Goal: Task Accomplishment & Management: Manage account settings

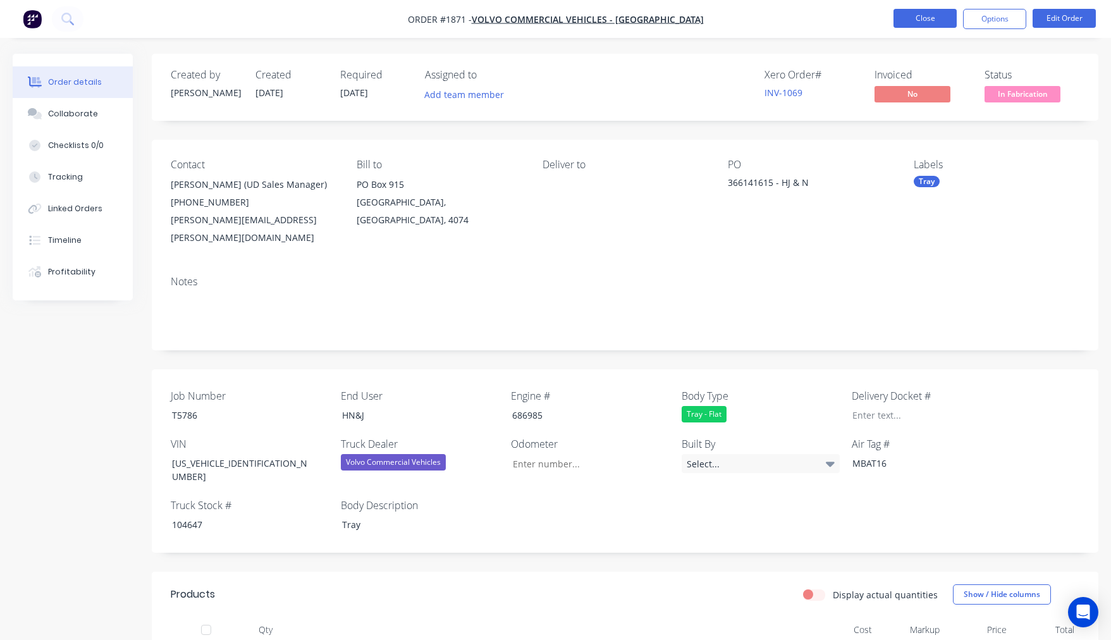
scroll to position [333, 0]
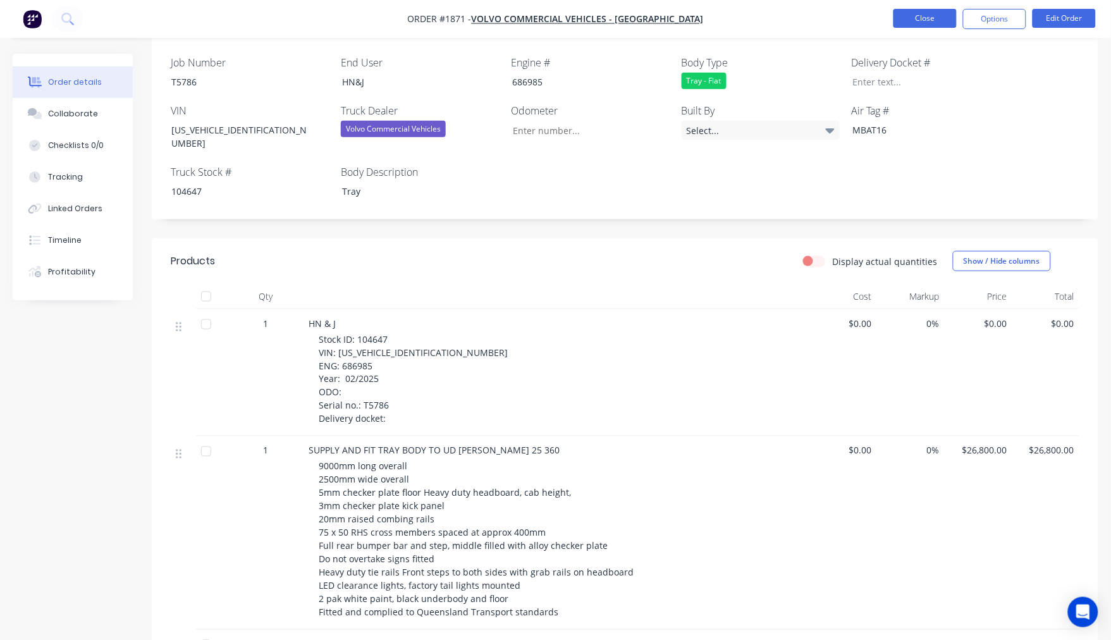
click at [924, 16] on button "Close" at bounding box center [925, 18] width 63 height 19
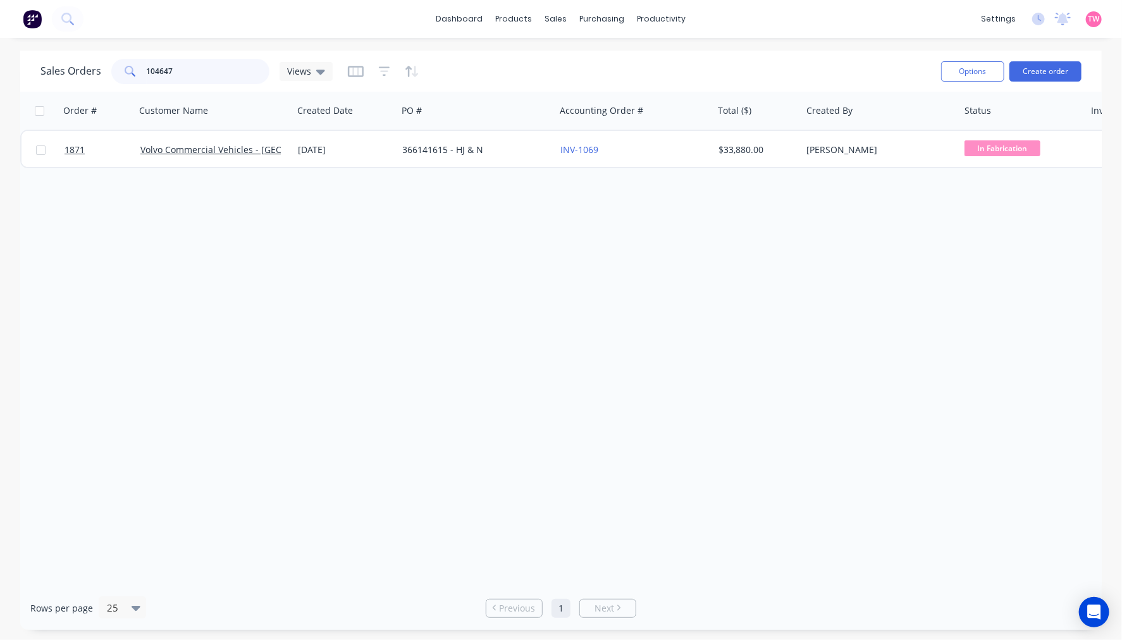
drag, startPoint x: 228, startPoint y: 73, endPoint x: 101, endPoint y: 73, distance: 126.5
click at [101, 73] on div "Sales Orders 104647 Views" at bounding box center [186, 71] width 292 height 25
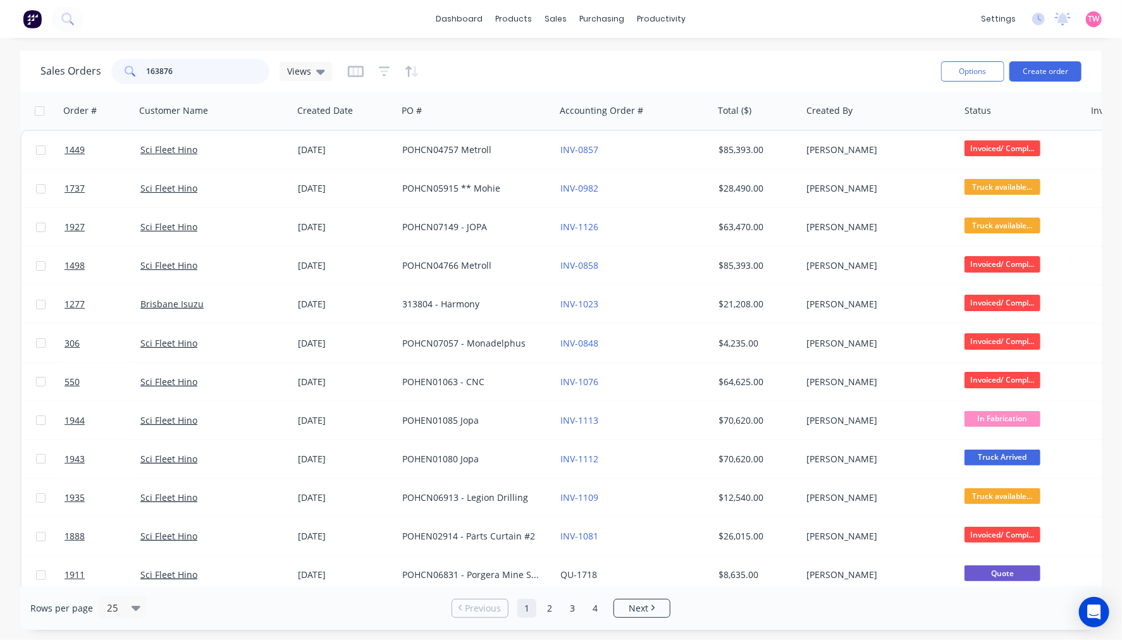
type input "163876"
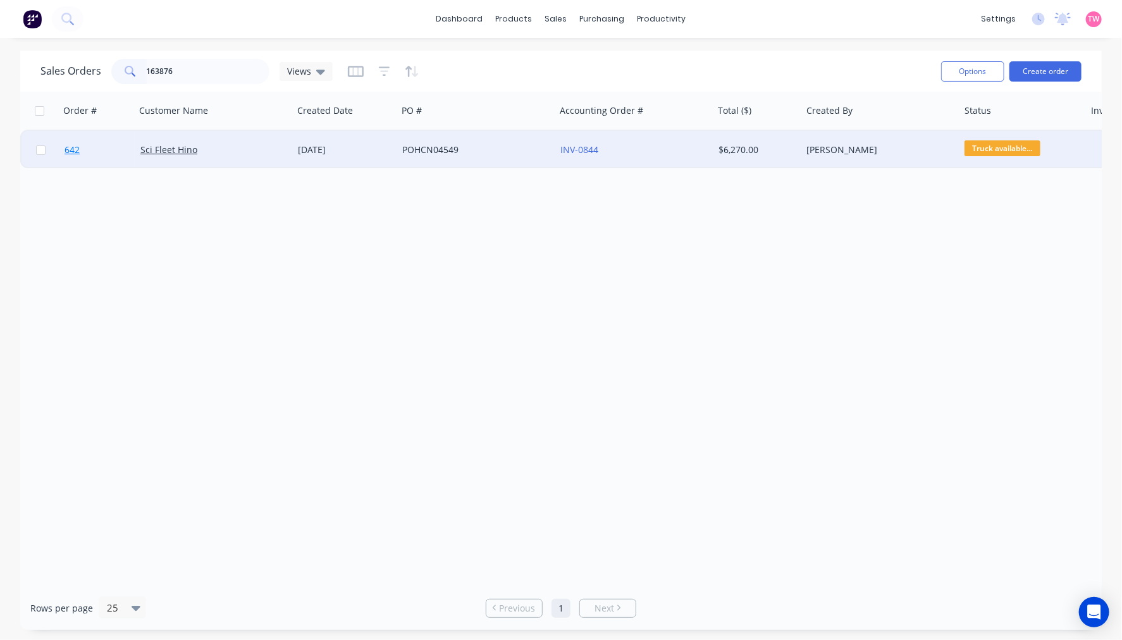
click at [119, 154] on link "642" at bounding box center [103, 150] width 76 height 38
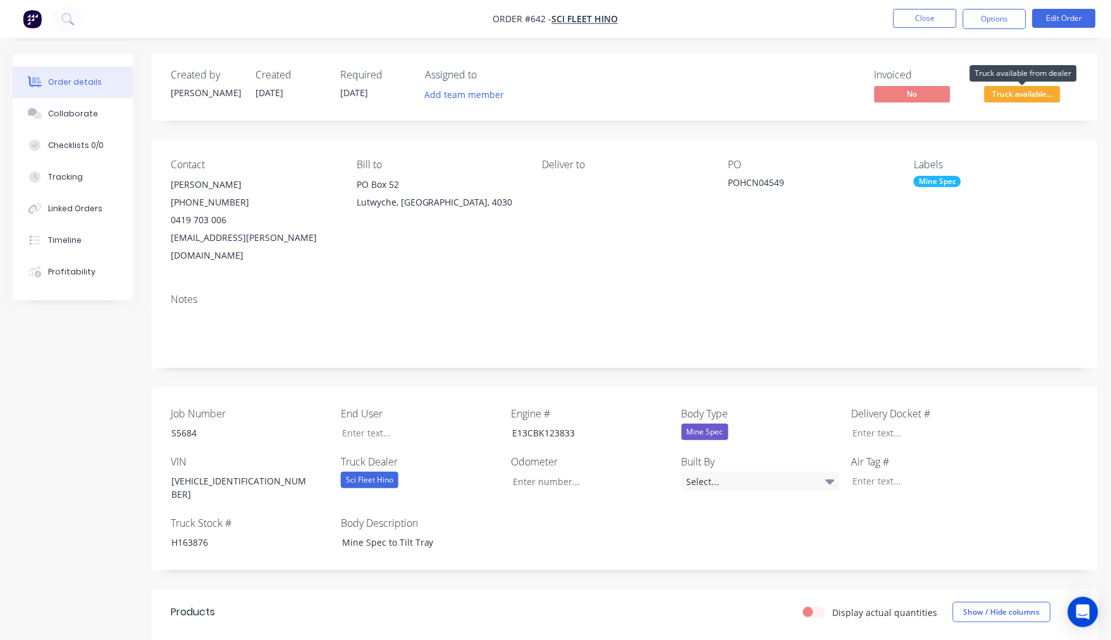
click at [1013, 90] on span "Truck available..." at bounding box center [1023, 94] width 76 height 16
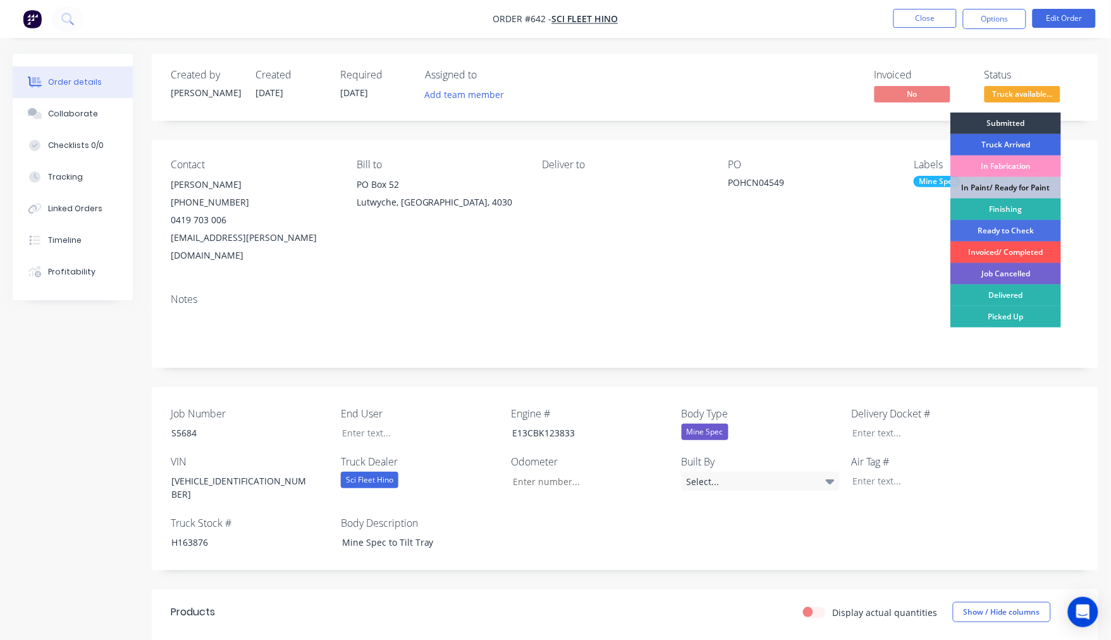
click at [1020, 144] on div "Truck Arrived" at bounding box center [1006, 145] width 111 height 22
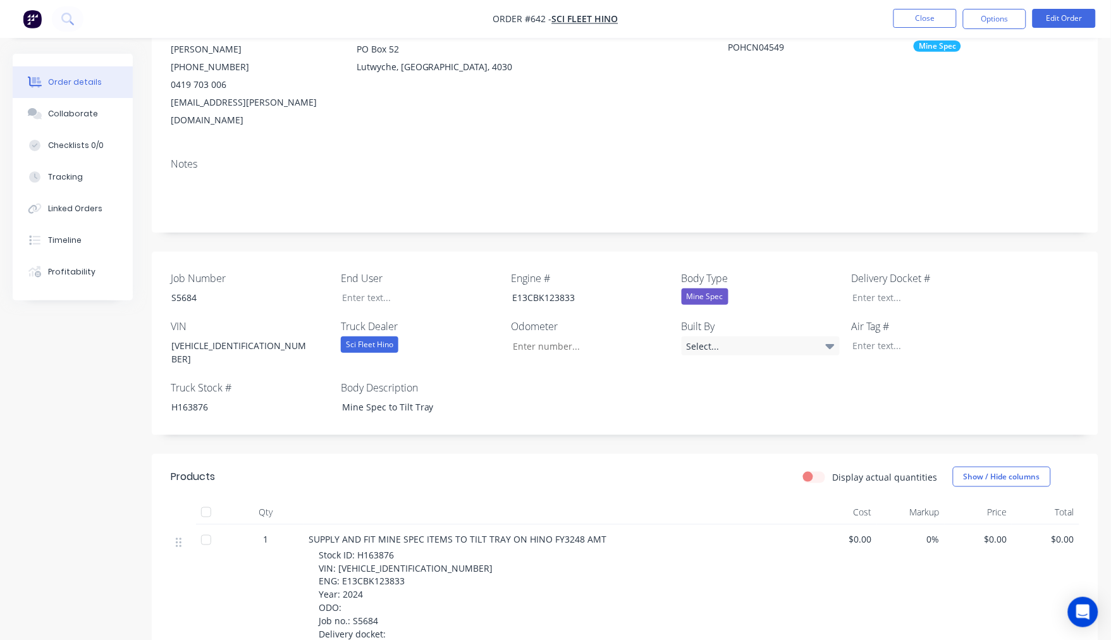
scroll to position [128, 0]
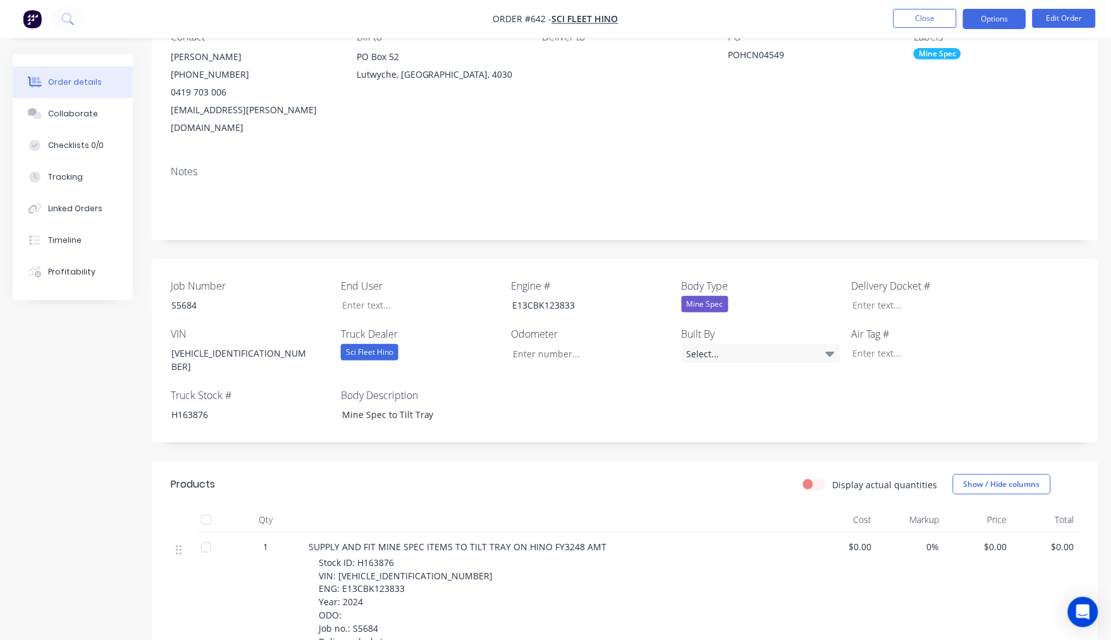
click at [1010, 13] on button "Options" at bounding box center [994, 19] width 63 height 20
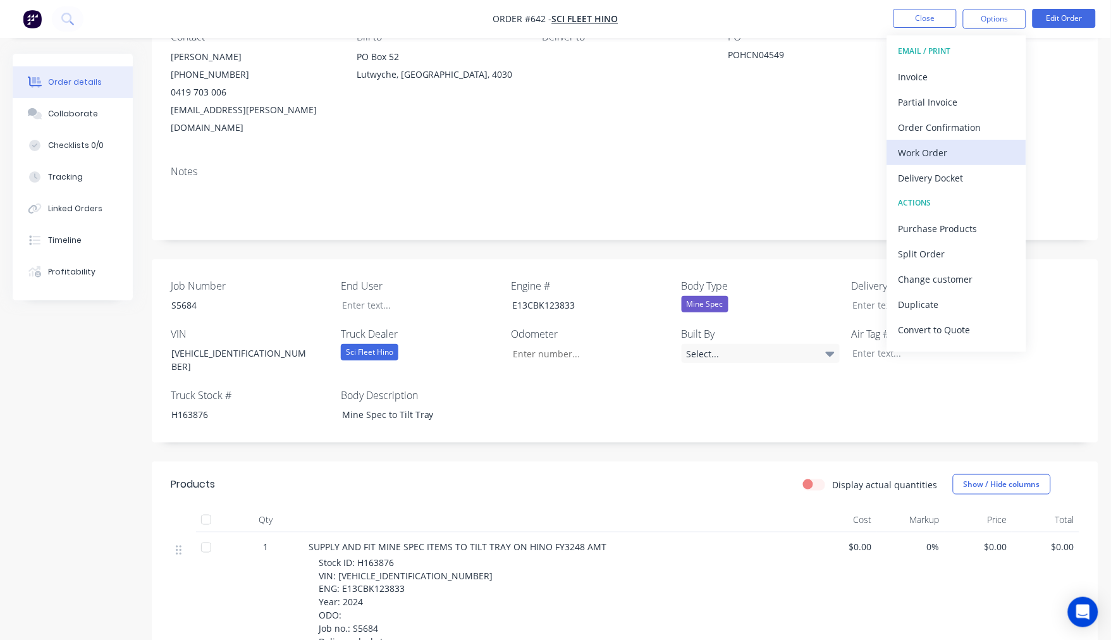
click at [945, 149] on div "Work Order" at bounding box center [957, 153] width 116 height 18
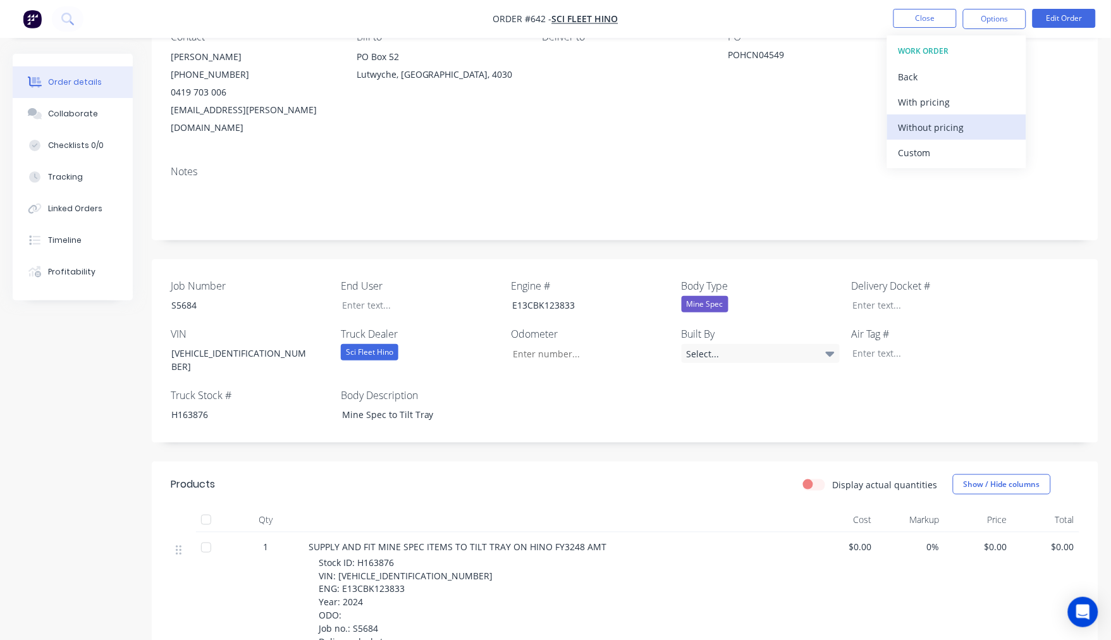
click at [951, 127] on div "Without pricing" at bounding box center [957, 127] width 116 height 18
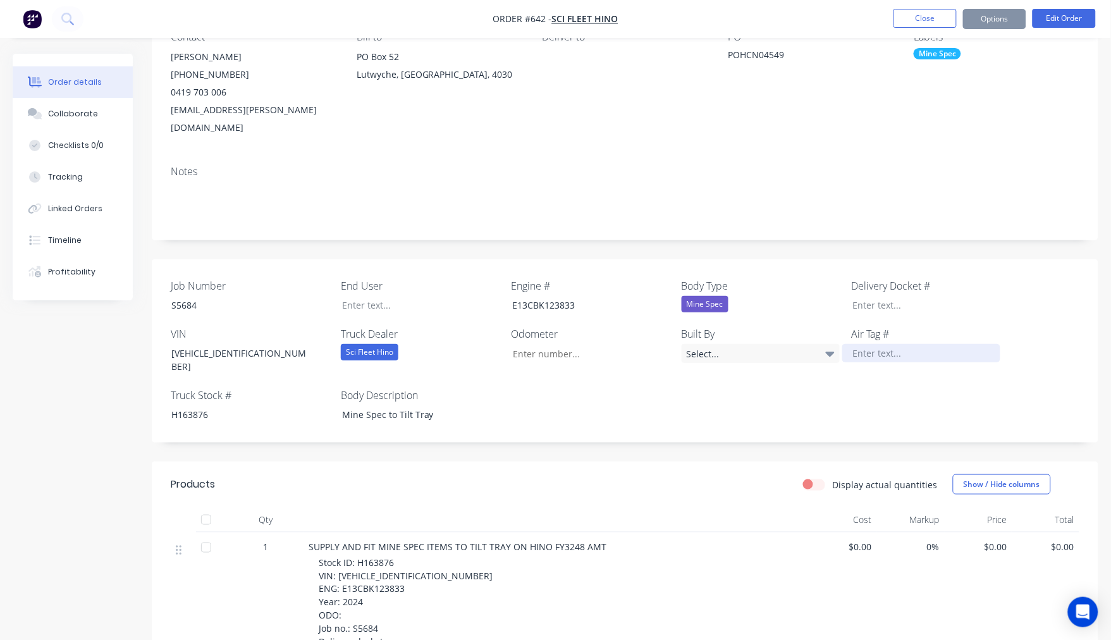
click at [878, 344] on div at bounding box center [922, 353] width 158 height 18
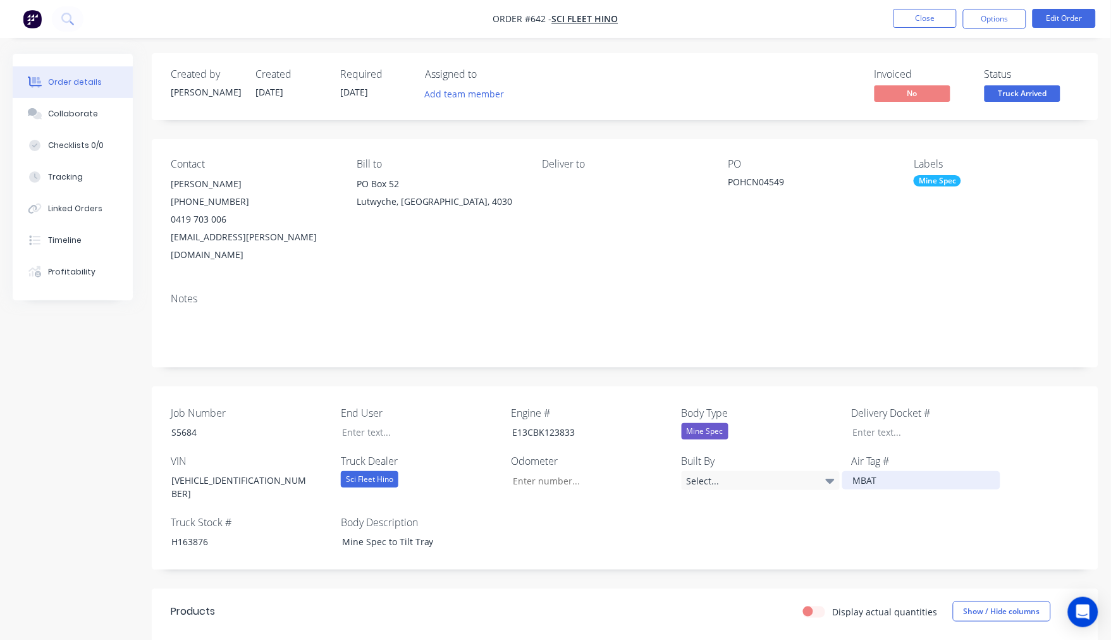
scroll to position [0, 0]
click at [927, 17] on button "Close" at bounding box center [925, 18] width 63 height 19
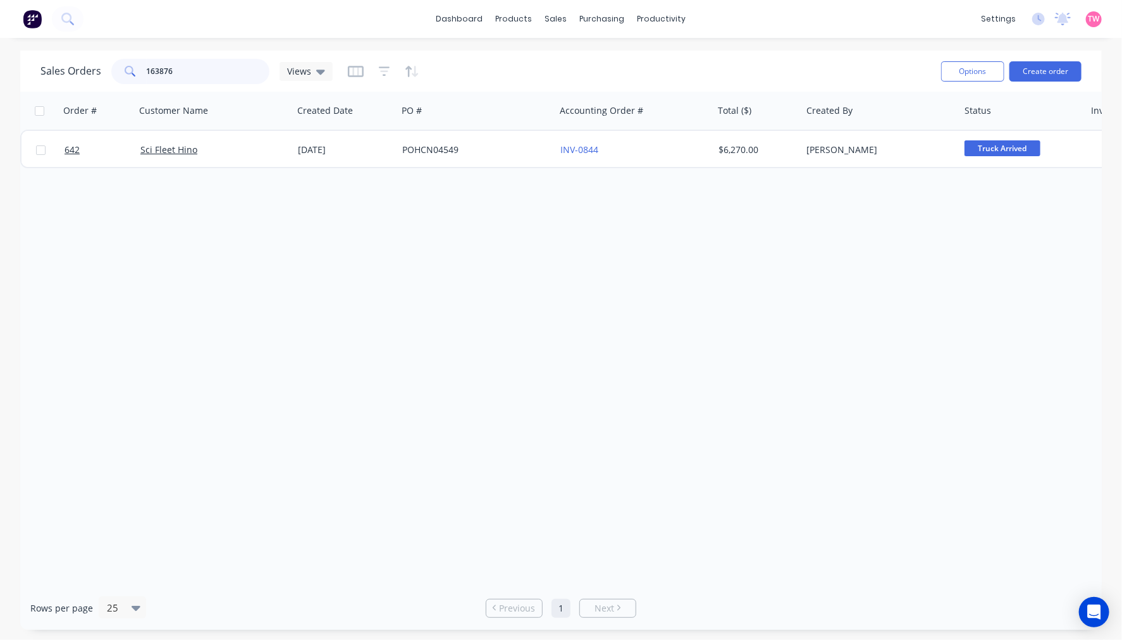
drag, startPoint x: 198, startPoint y: 74, endPoint x: 94, endPoint y: 73, distance: 104.4
click at [94, 73] on div "Sales Orders 163876 Views" at bounding box center [186, 71] width 292 height 25
type input "[PERSON_NAME]"
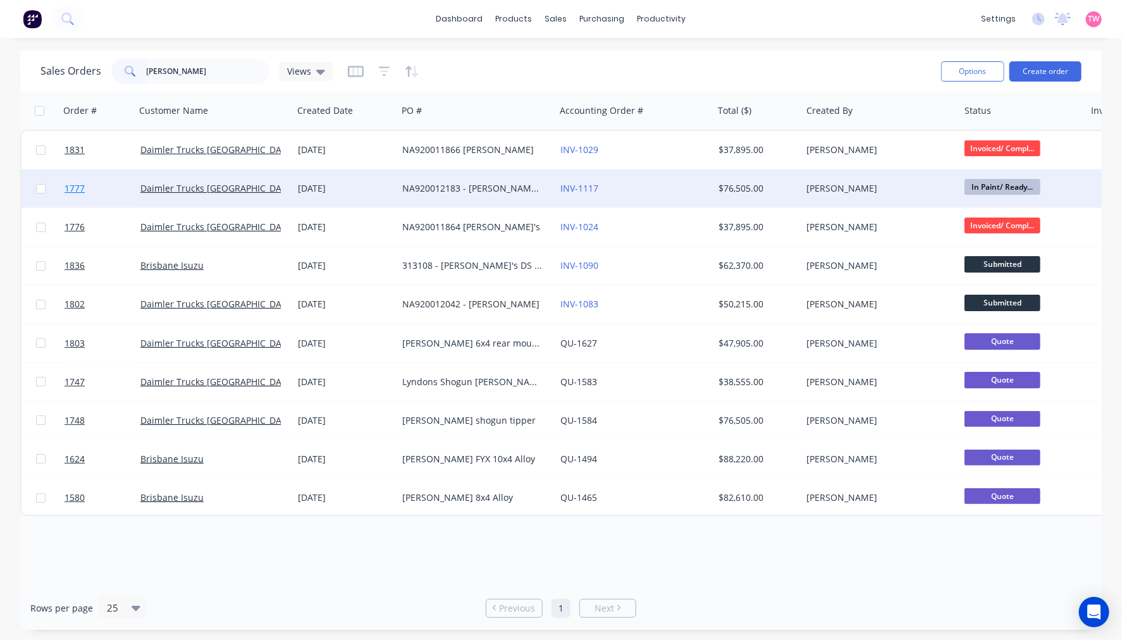
click at [101, 186] on link "1777" at bounding box center [103, 189] width 76 height 38
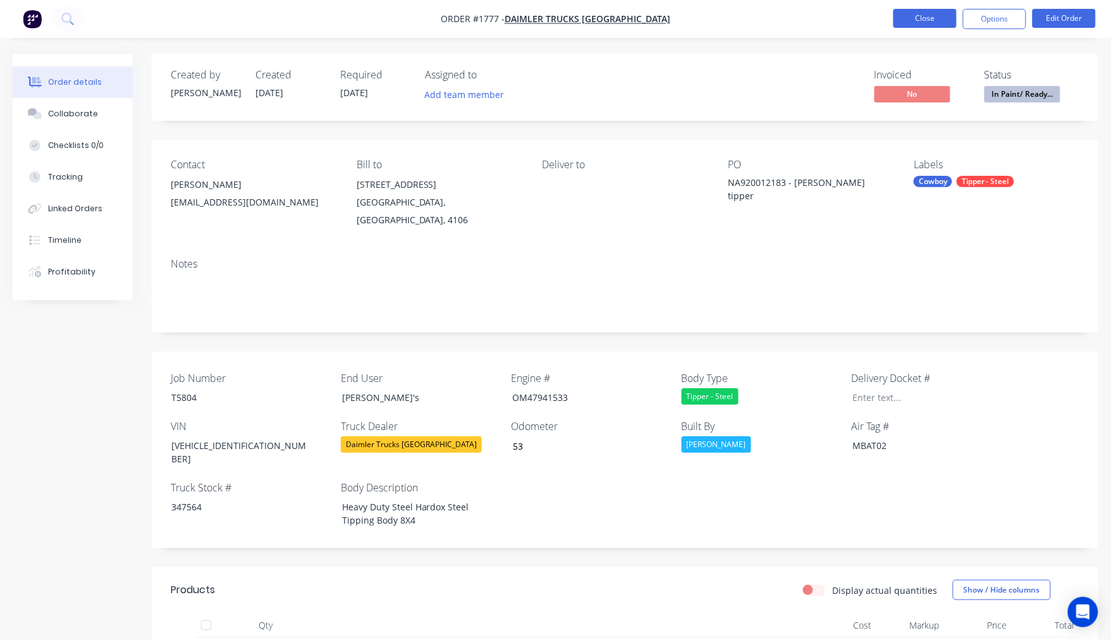
click at [918, 19] on button "Close" at bounding box center [925, 18] width 63 height 19
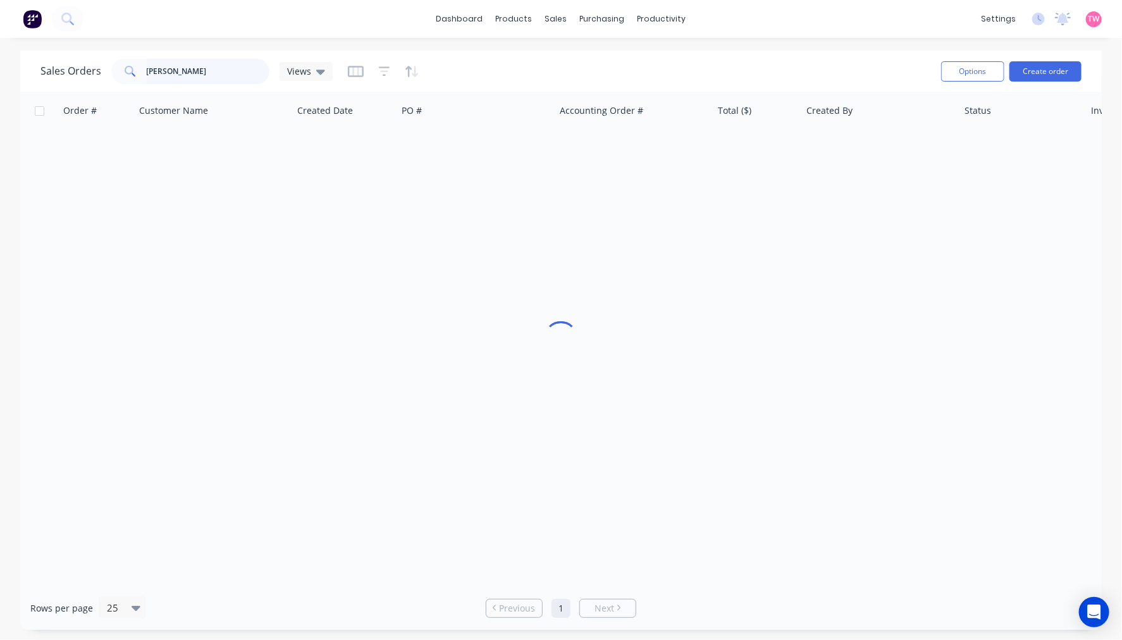
click at [0, 85] on html "dashboard products sales purchasing productivity dashboard products Product Cat…" at bounding box center [561, 320] width 1122 height 640
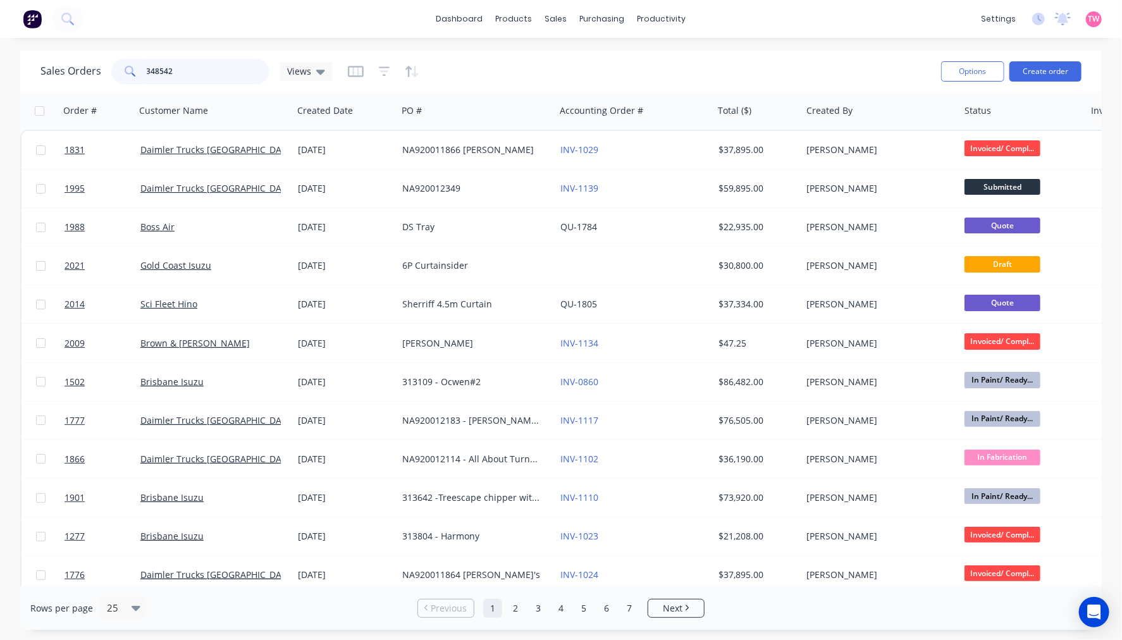
type input "348542"
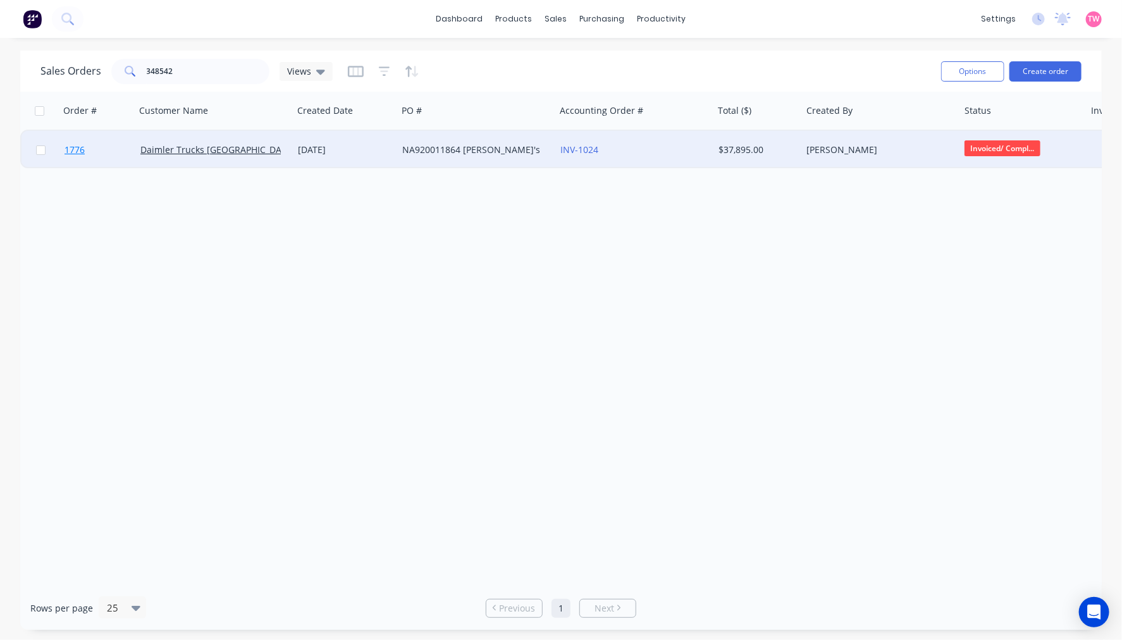
click at [123, 151] on link "1776" at bounding box center [103, 150] width 76 height 38
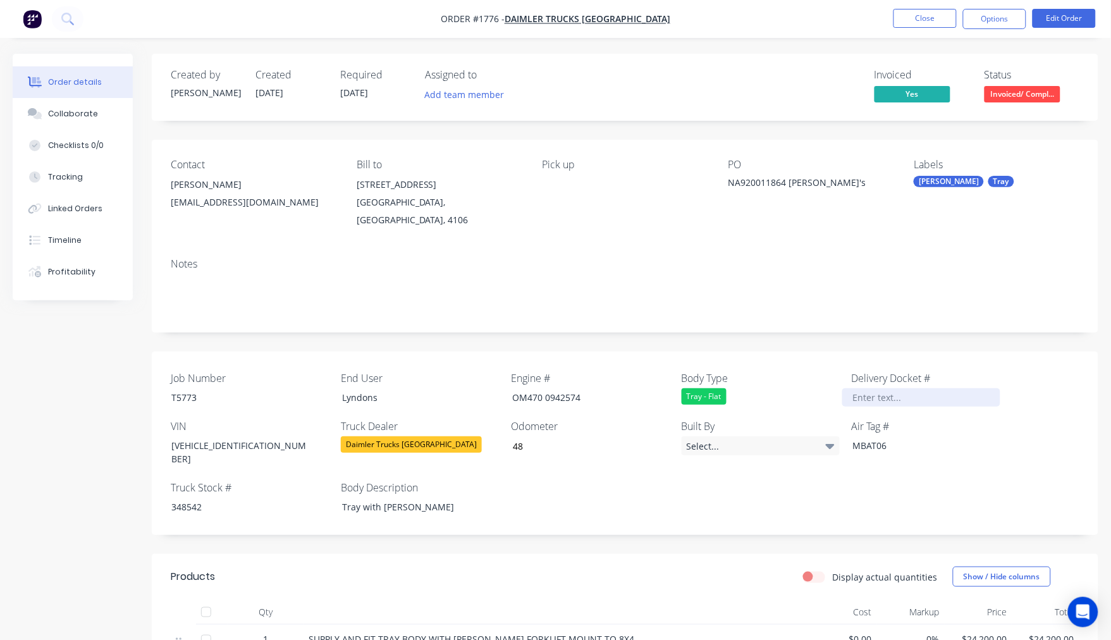
click at [873, 388] on div at bounding box center [922, 397] width 158 height 18
click at [78, 108] on div "Collaborate" at bounding box center [73, 113] width 50 height 11
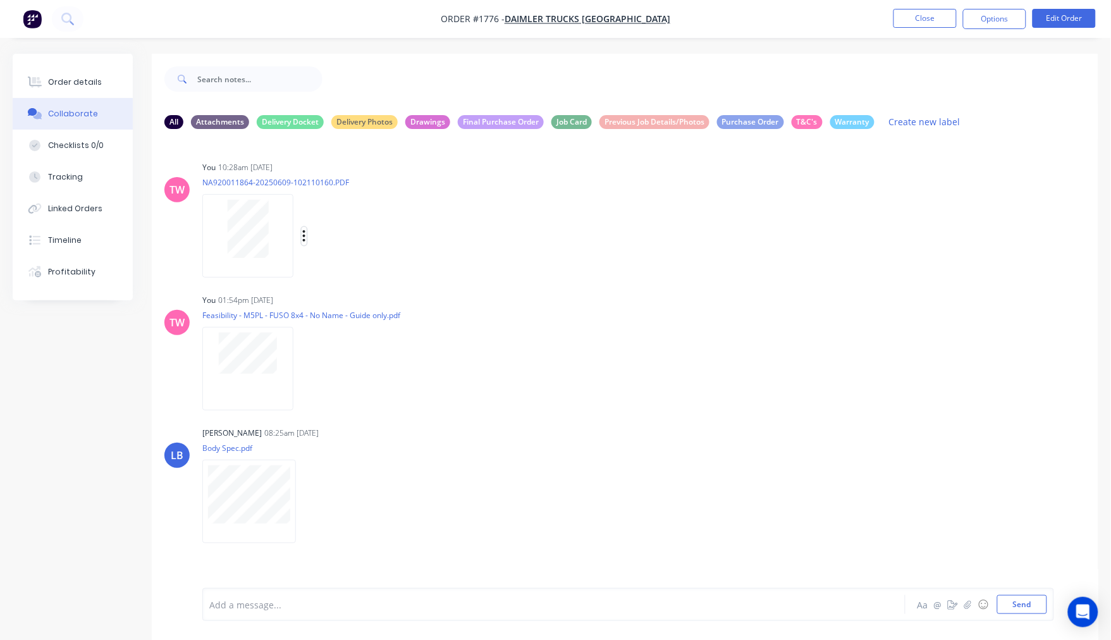
click at [304, 235] on icon "button" at bounding box center [304, 235] width 3 height 11
click at [340, 236] on button "Labels" at bounding box center [387, 241] width 142 height 28
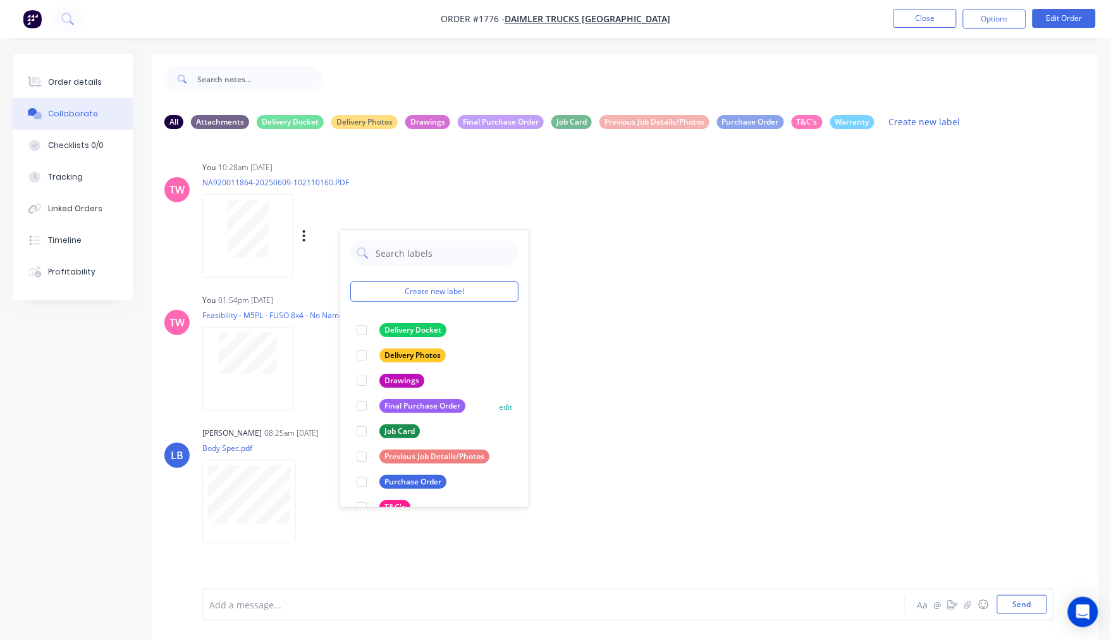
click at [361, 407] on div at bounding box center [361, 405] width 25 height 25
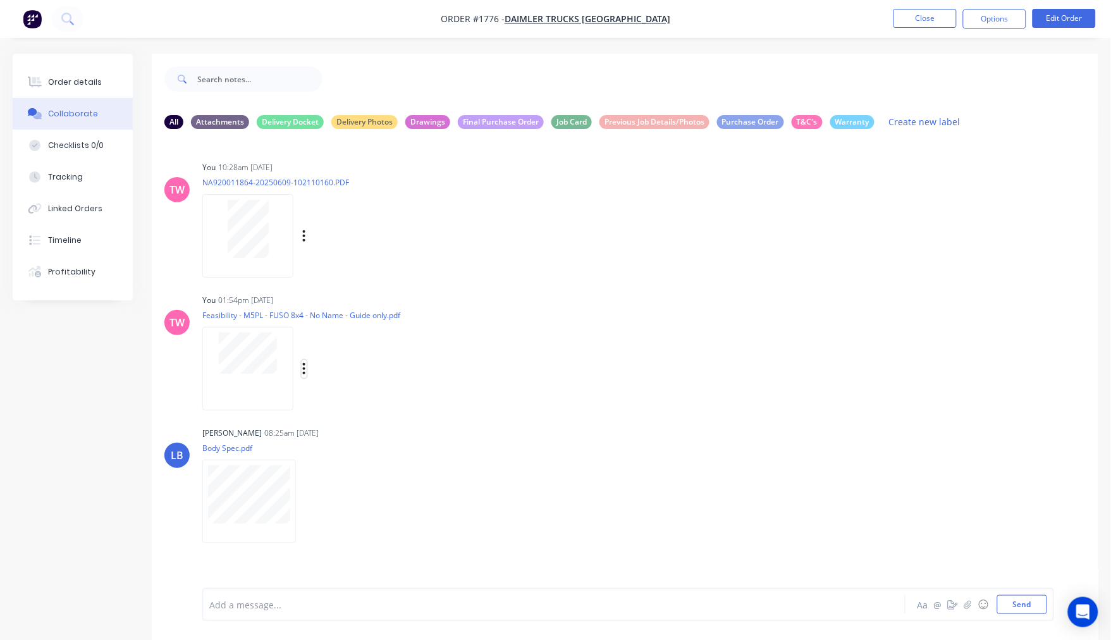
click at [304, 368] on icon "button" at bounding box center [304, 368] width 3 height 11
click at [342, 376] on button "Labels" at bounding box center [387, 374] width 142 height 28
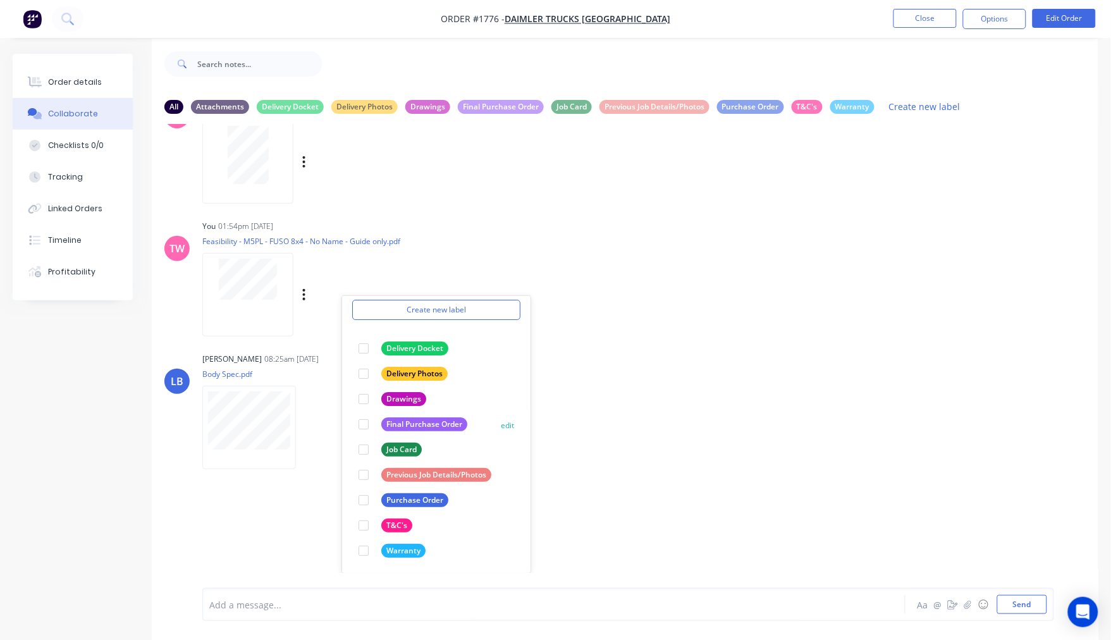
scroll to position [20, 0]
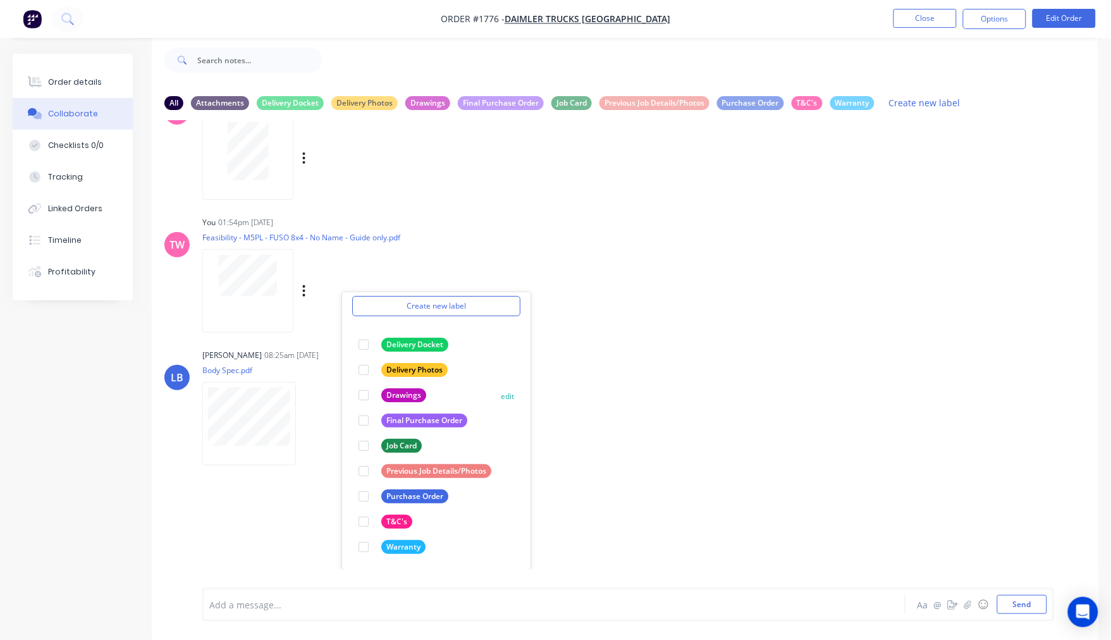
click at [363, 396] on div at bounding box center [363, 395] width 25 height 25
click at [307, 422] on icon "button" at bounding box center [307, 423] width 3 height 11
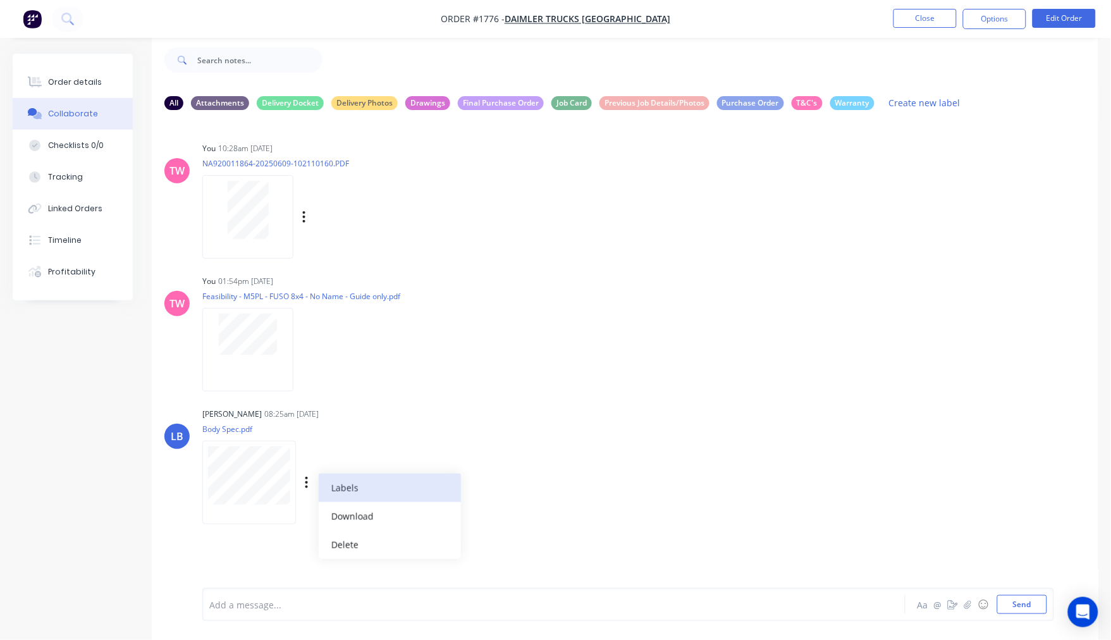
click at [342, 482] on button "Labels" at bounding box center [390, 488] width 142 height 28
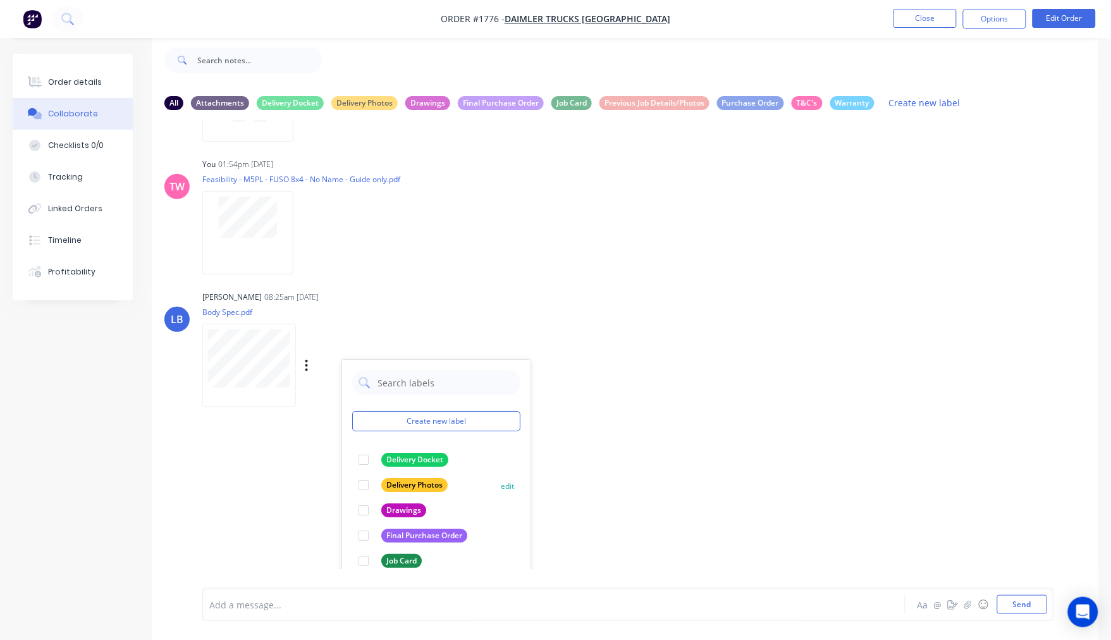
scroll to position [48, 0]
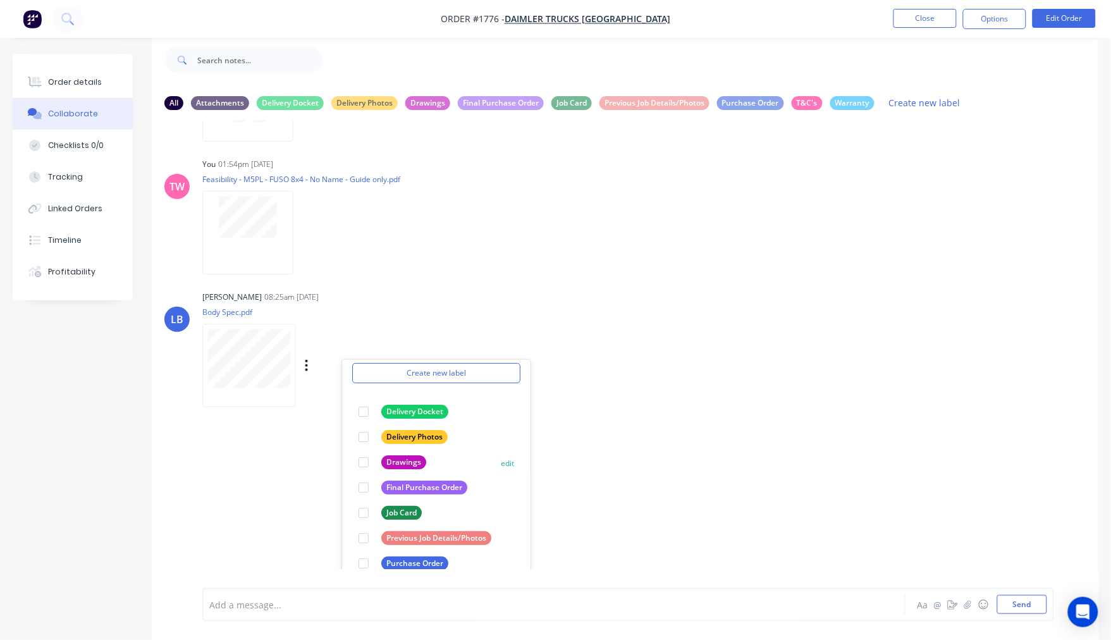
click at [364, 463] on div at bounding box center [363, 462] width 25 height 25
click at [740, 400] on div "LB [PERSON_NAME] 08:25am [DATE] Body Spec.pdf Labels Download Delete Create new…" at bounding box center [625, 345] width 947 height 114
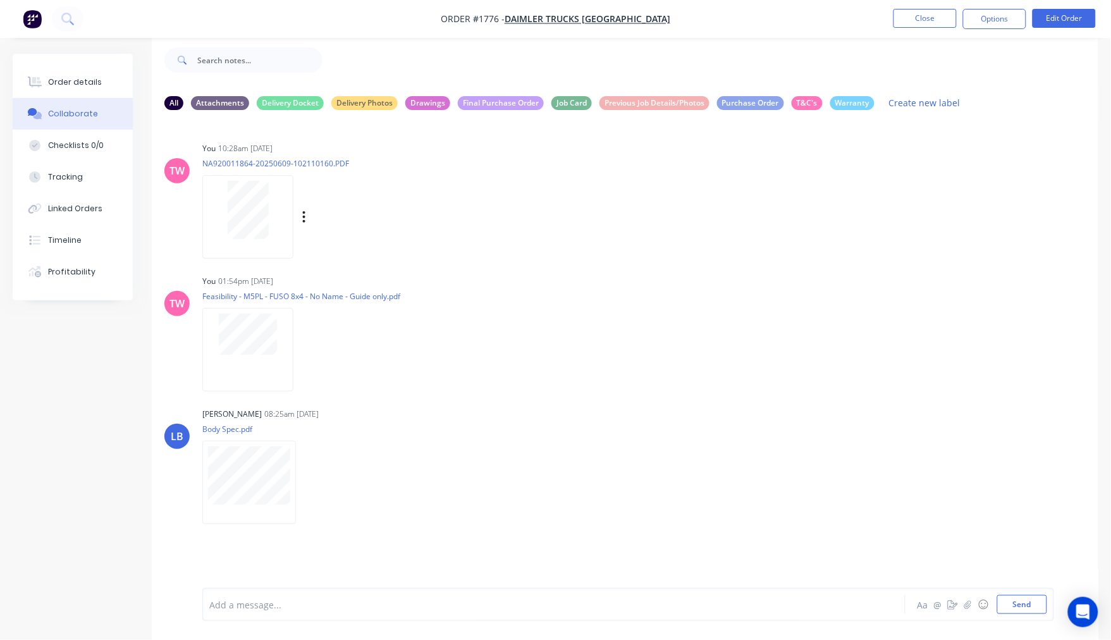
scroll to position [0, 0]
click at [1032, 602] on button "Send" at bounding box center [1023, 604] width 50 height 19
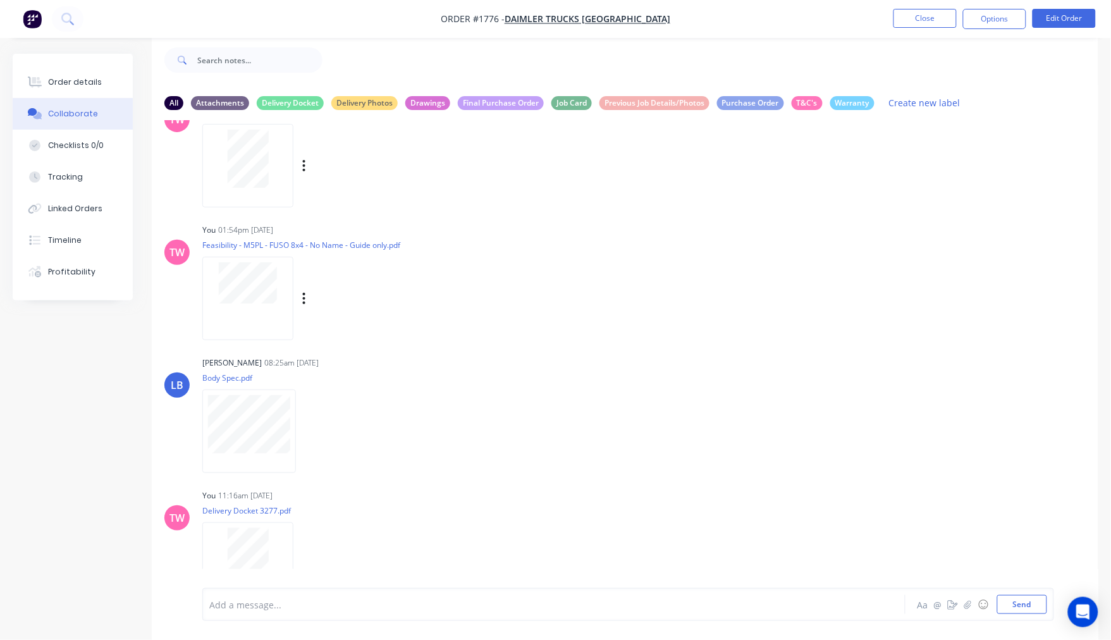
scroll to position [92, 0]
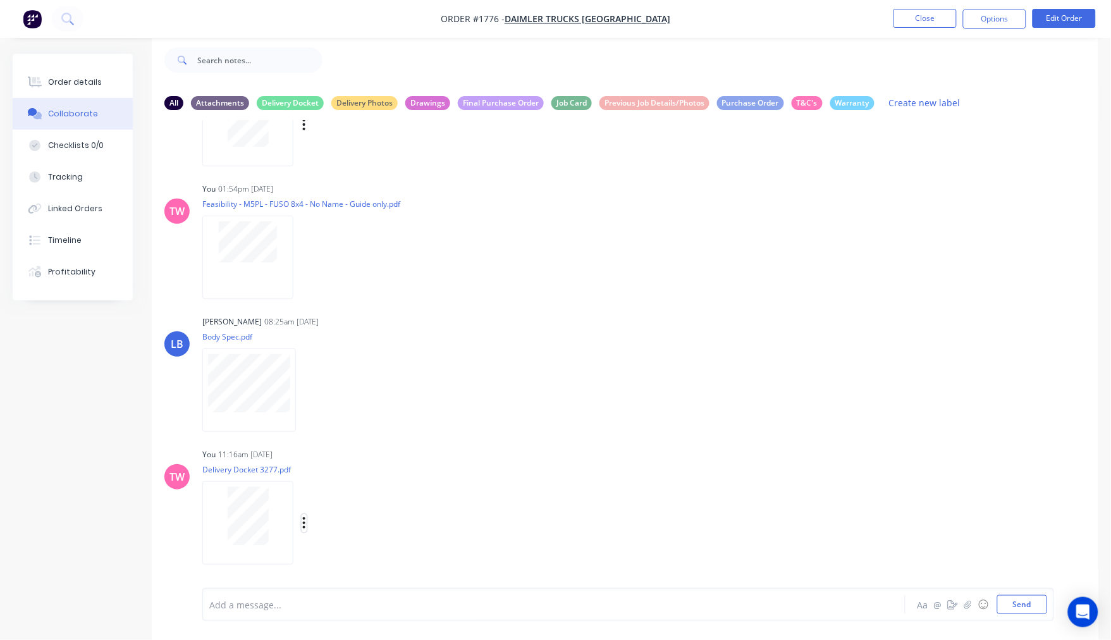
click at [304, 521] on icon "button" at bounding box center [304, 522] width 3 height 11
click at [345, 500] on button "Labels" at bounding box center [387, 496] width 142 height 28
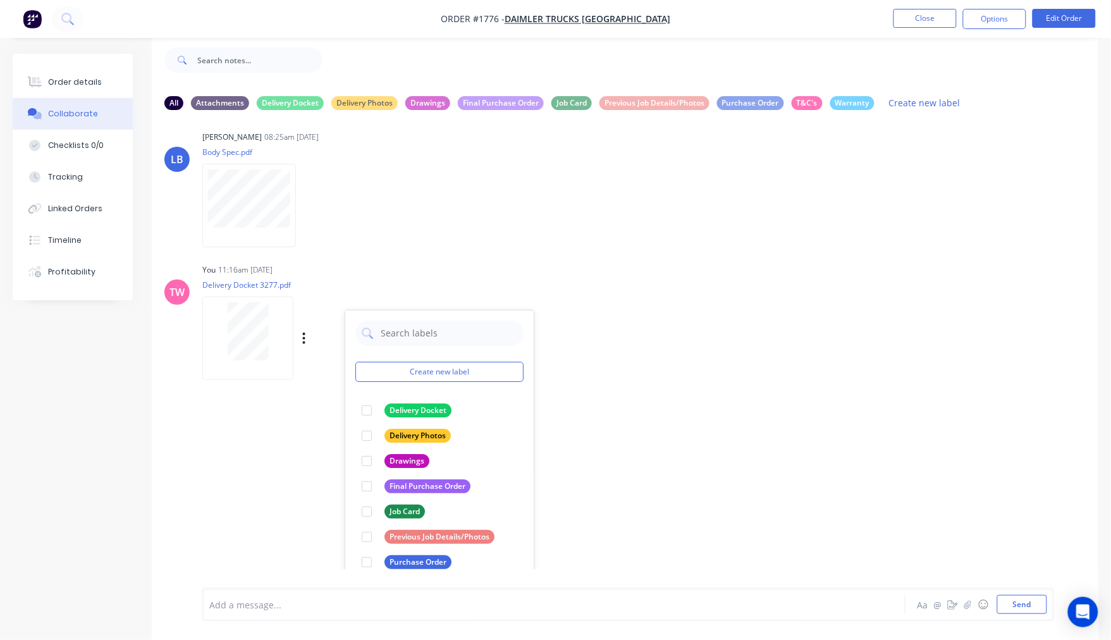
scroll to position [295, 0]
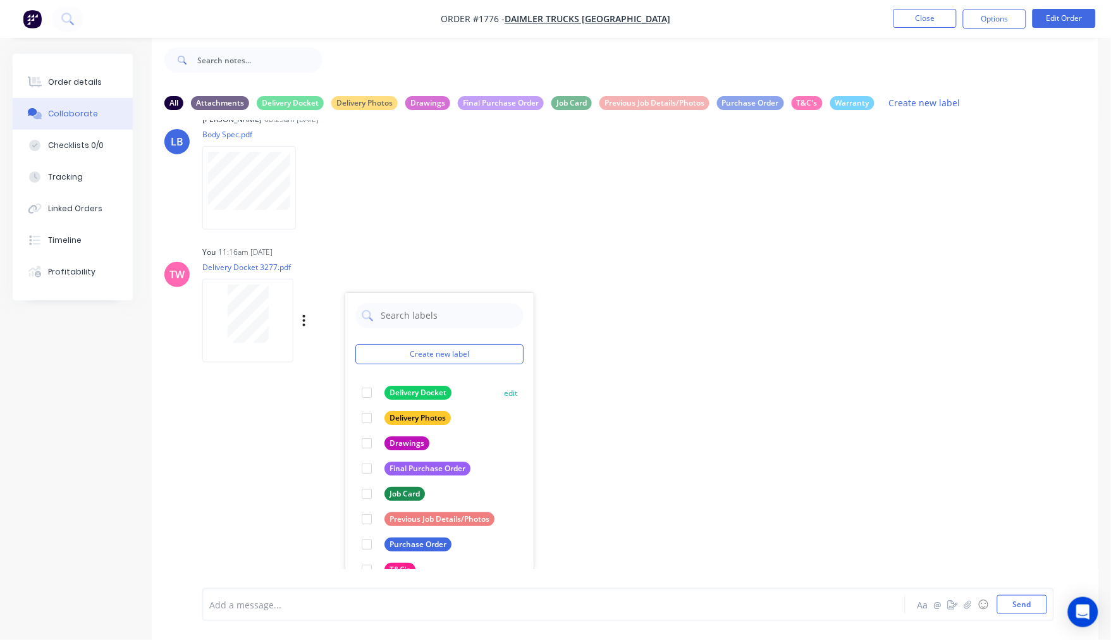
click at [364, 393] on div at bounding box center [366, 392] width 25 height 25
click at [132, 438] on div "All Attachments Delivery Docket Delivery Photos Drawings Final Purchase Order J…" at bounding box center [556, 337] width 1086 height 605
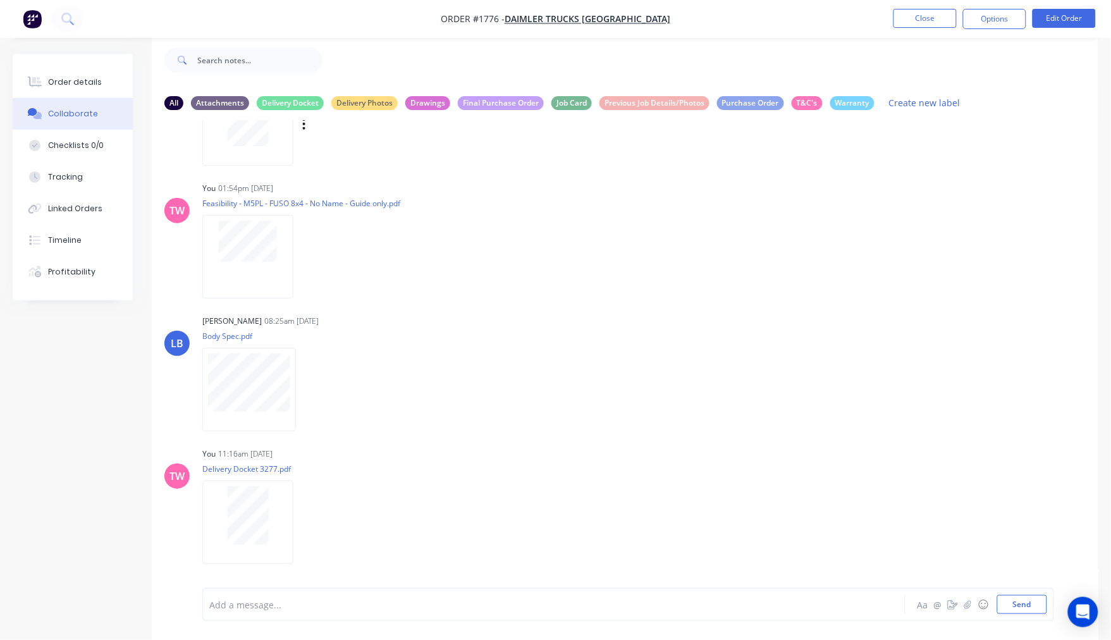
scroll to position [0, 0]
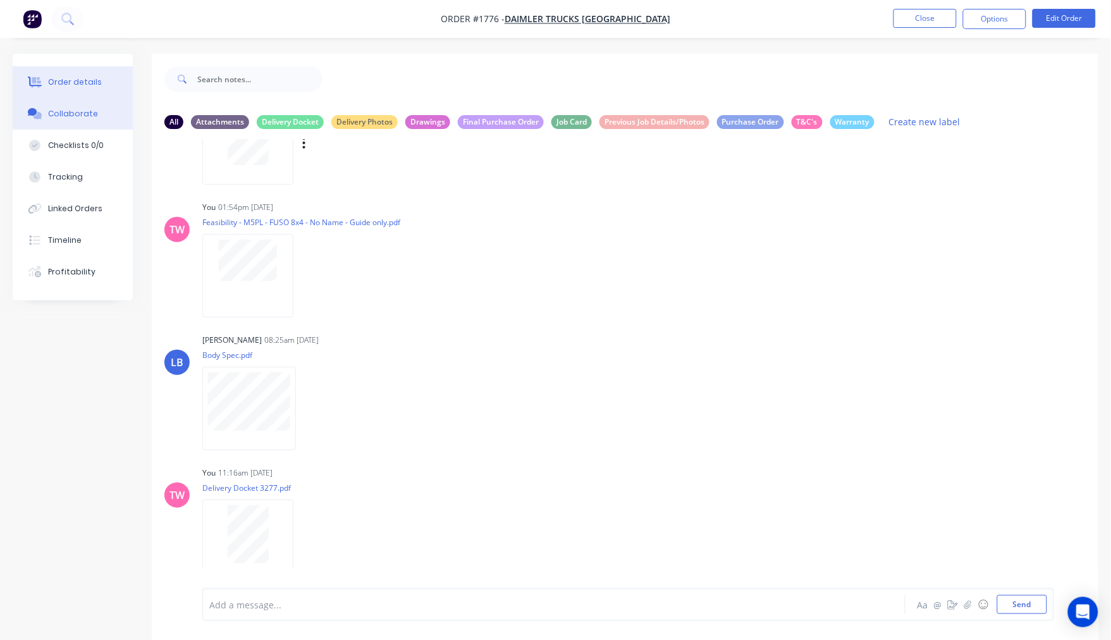
click at [66, 80] on div "Order details" at bounding box center [75, 82] width 54 height 11
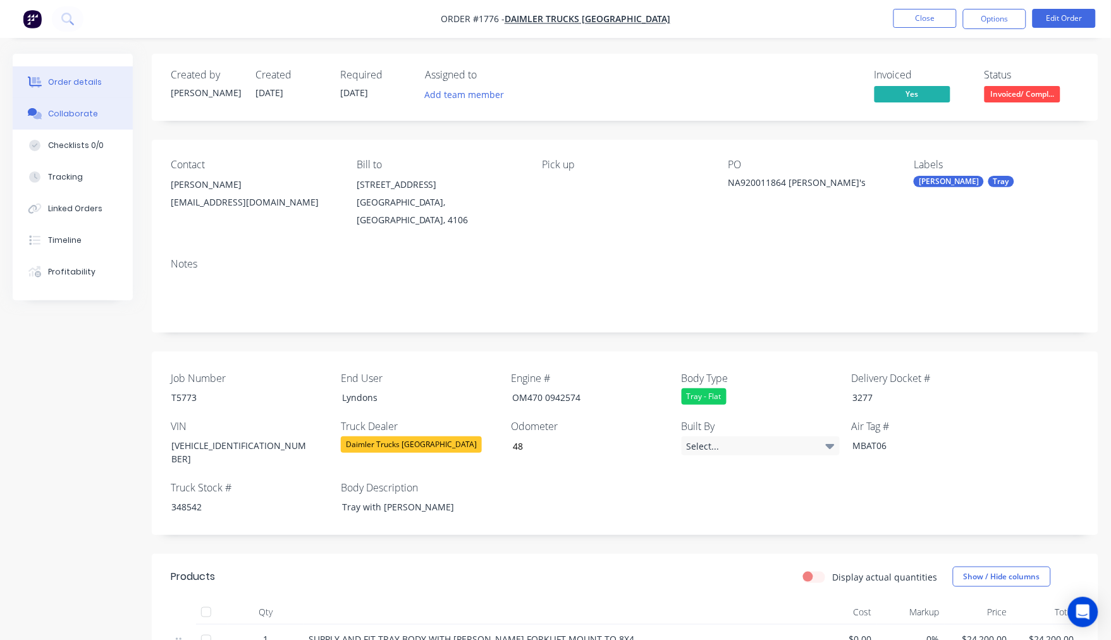
click at [73, 117] on div "Collaborate" at bounding box center [73, 113] width 50 height 11
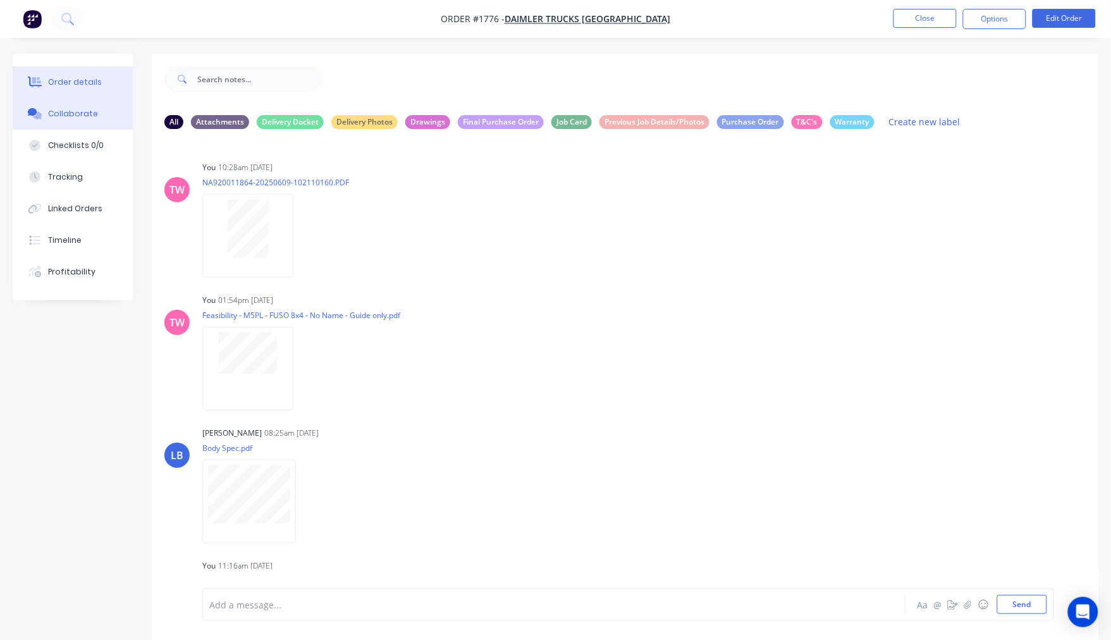
click at [83, 82] on div "Order details" at bounding box center [75, 82] width 54 height 11
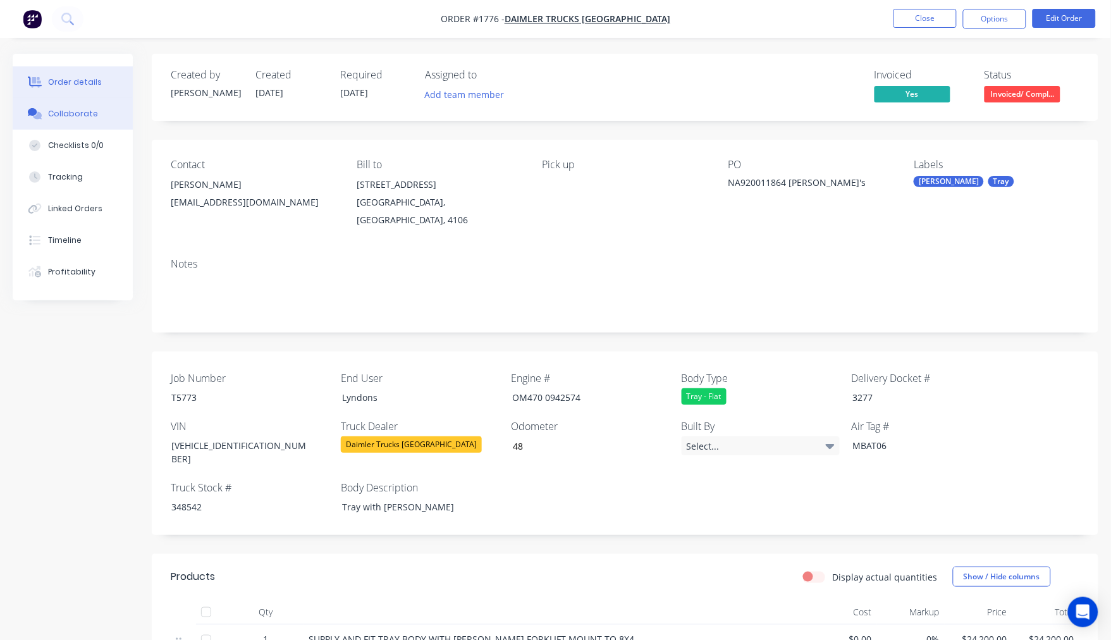
click at [67, 110] on div "Collaborate" at bounding box center [73, 113] width 50 height 11
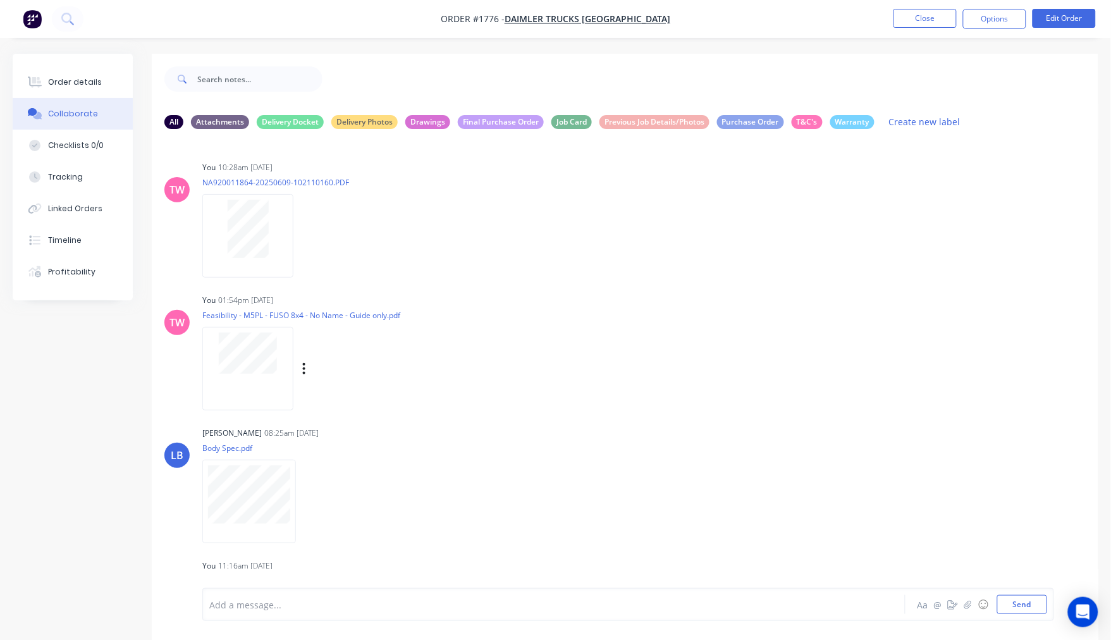
scroll to position [92, 0]
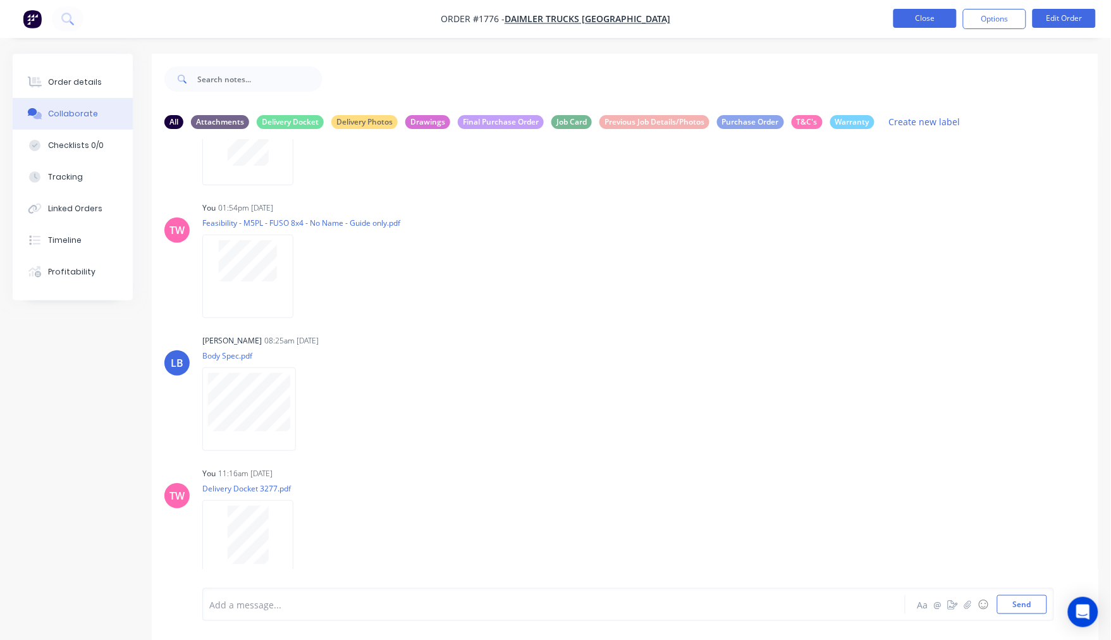
click at [907, 17] on button "Close" at bounding box center [925, 18] width 63 height 19
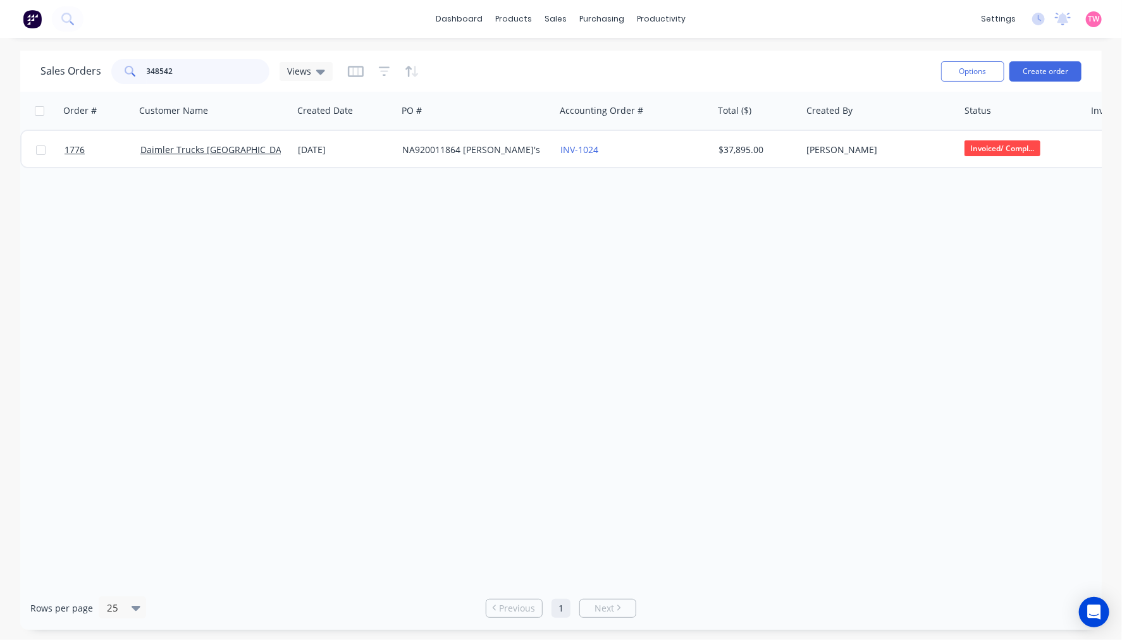
drag, startPoint x: 204, startPoint y: 79, endPoint x: -121, endPoint y: 78, distance: 324.5
click at [0, 78] on html "dashboard products sales purchasing productivity dashboard products Product Cat…" at bounding box center [561, 320] width 1122 height 640
type input "t5733"
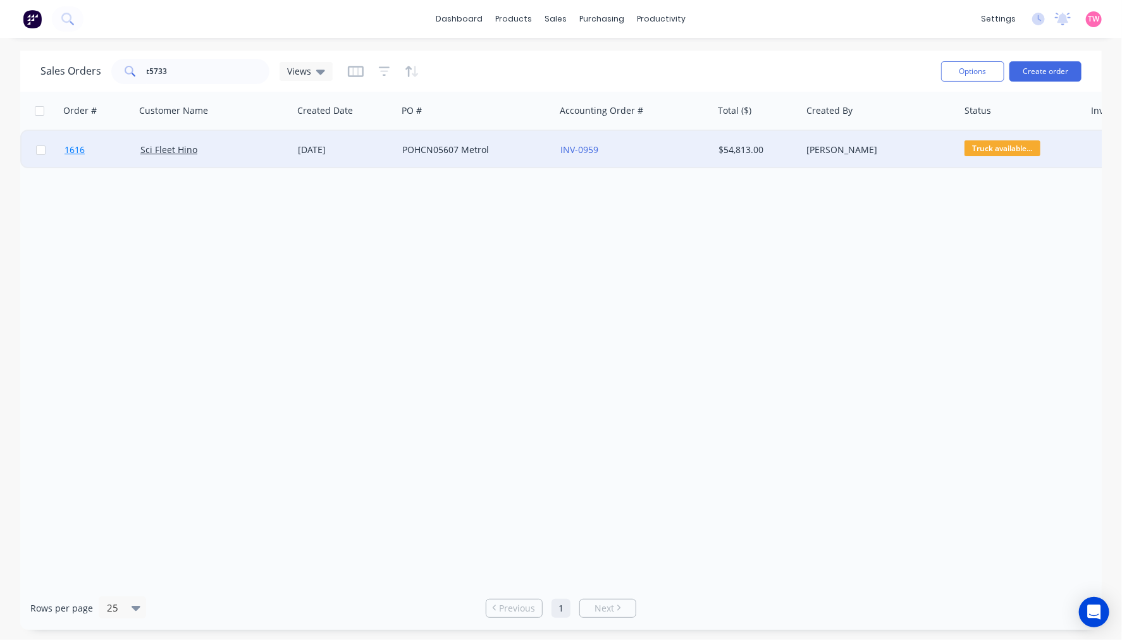
click at [110, 147] on link "1616" at bounding box center [103, 150] width 76 height 38
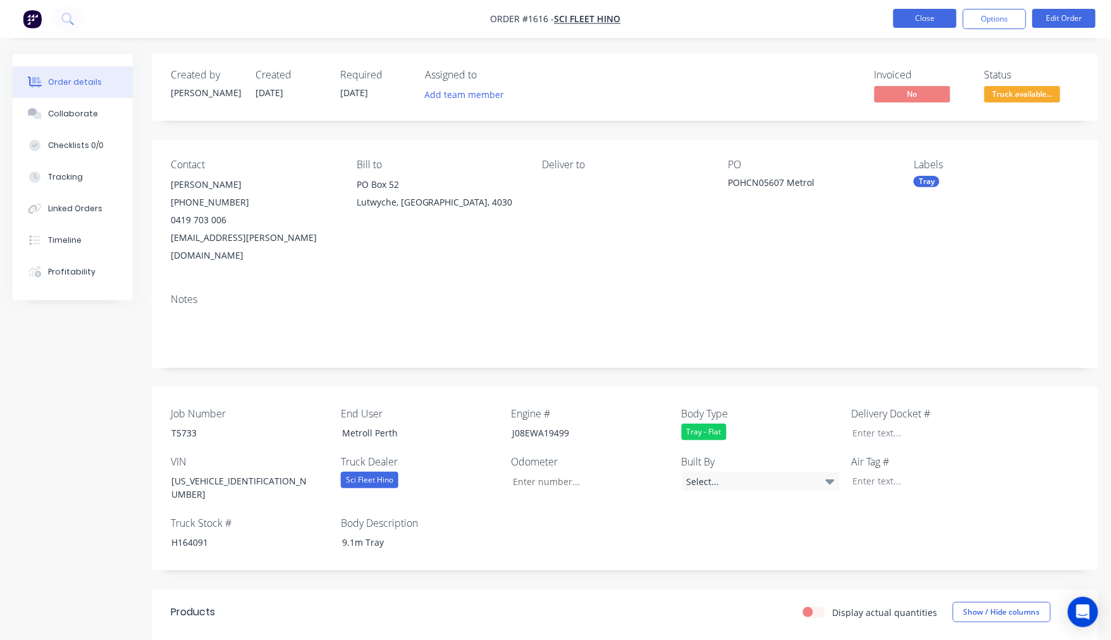
click at [927, 15] on button "Close" at bounding box center [925, 18] width 63 height 19
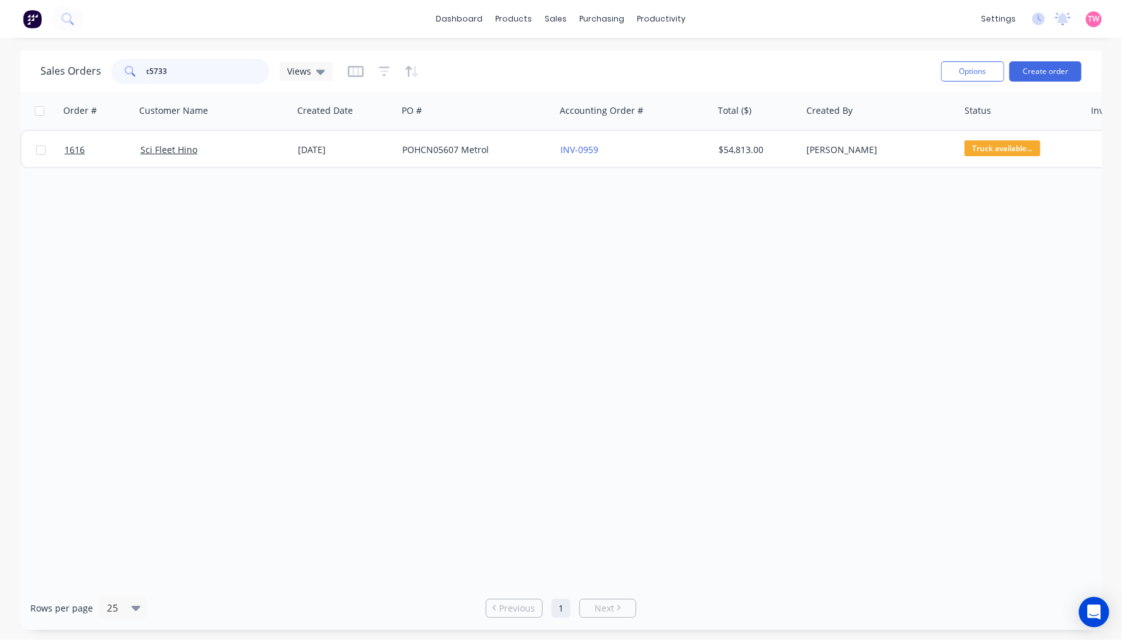
drag, startPoint x: 178, startPoint y: 67, endPoint x: 98, endPoint y: 71, distance: 79.8
click at [102, 71] on div "Sales Orders t5733 Views" at bounding box center [186, 71] width 292 height 25
type input "5774"
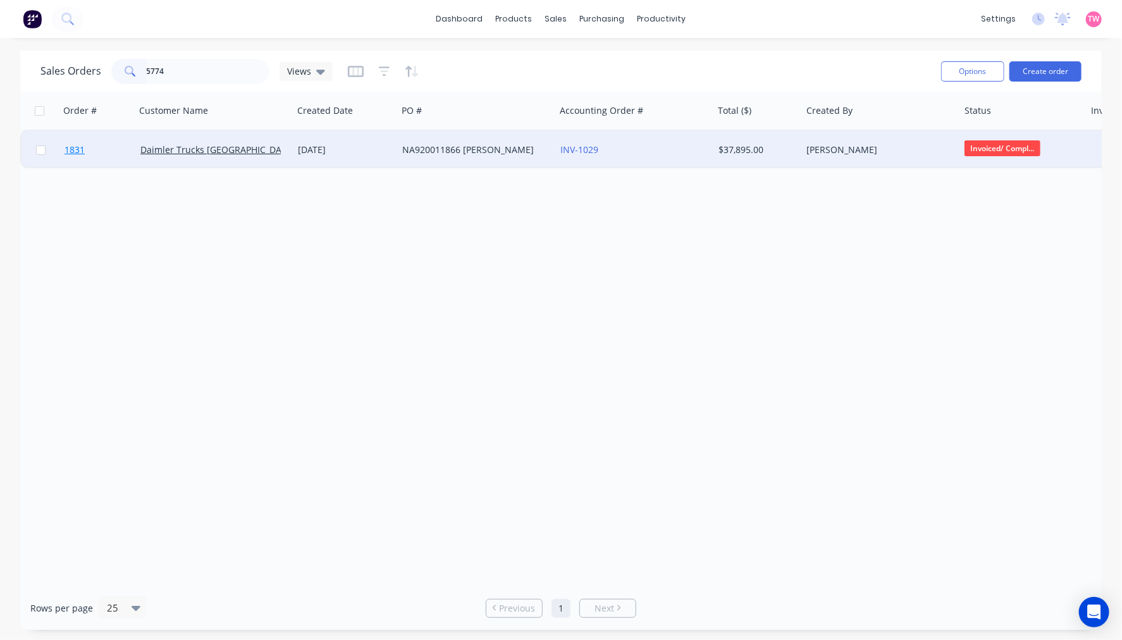
click at [112, 153] on link "1831" at bounding box center [103, 150] width 76 height 38
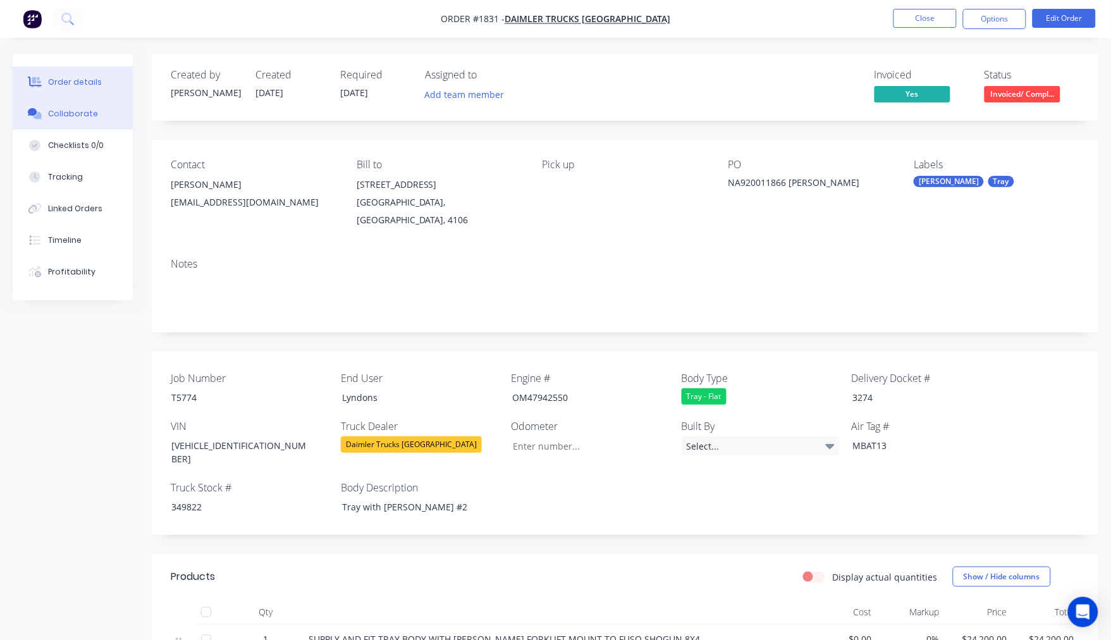
click at [93, 118] on button "Collaborate" at bounding box center [73, 114] width 120 height 32
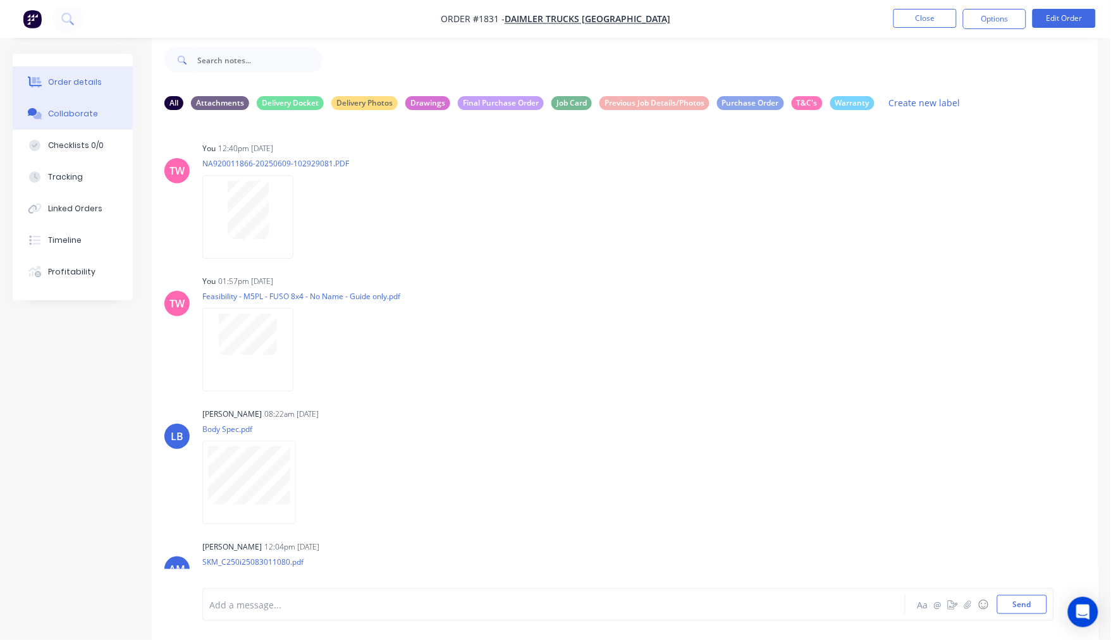
click at [73, 77] on div "Order details" at bounding box center [75, 82] width 54 height 11
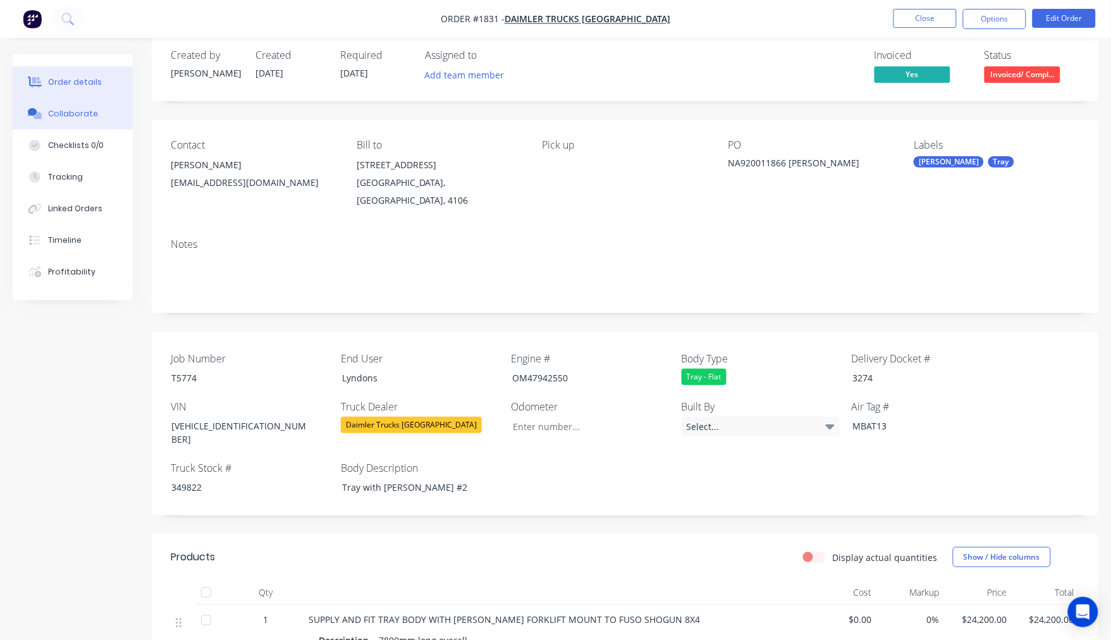
click at [83, 119] on div "Collaborate" at bounding box center [73, 113] width 50 height 11
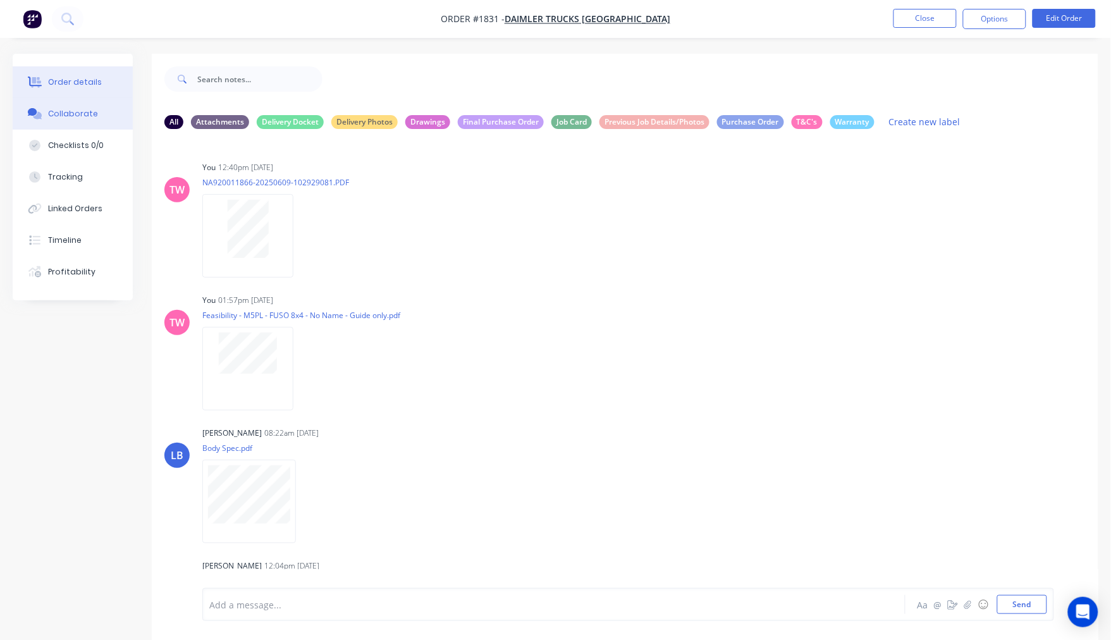
click at [67, 78] on div "Order details" at bounding box center [75, 82] width 54 height 11
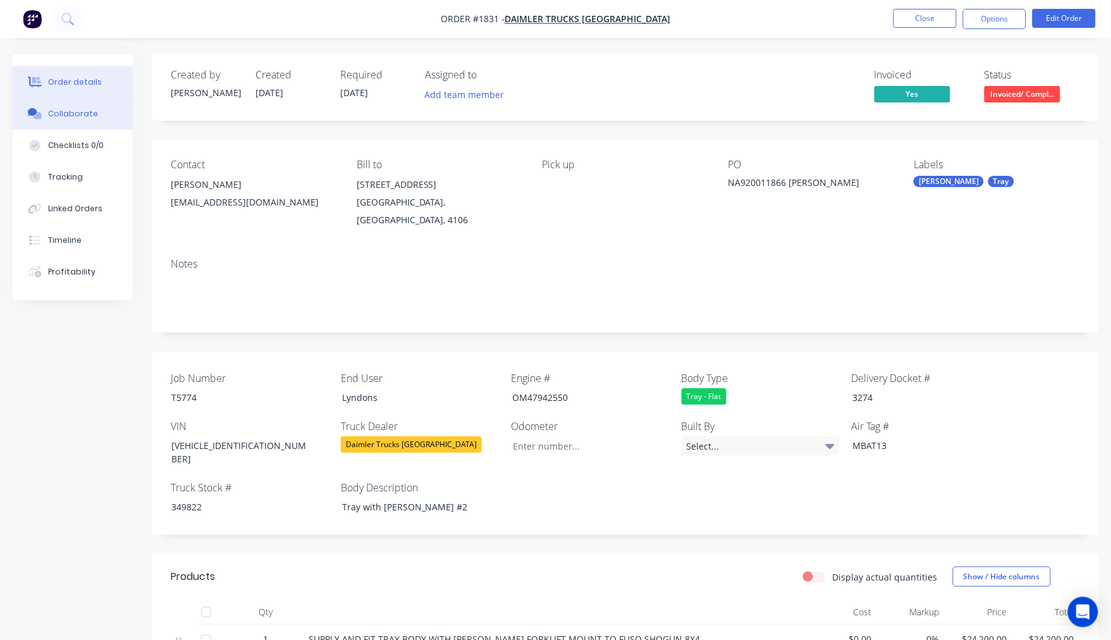
click at [51, 119] on div "Collaborate" at bounding box center [73, 113] width 50 height 11
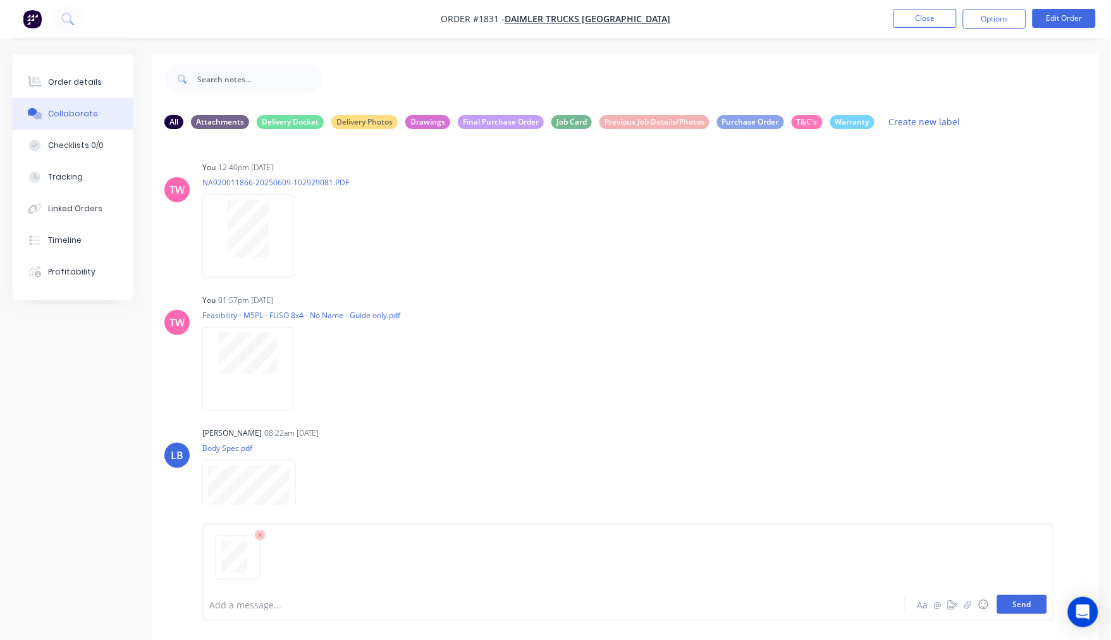
click at [1031, 606] on button "Send" at bounding box center [1023, 604] width 50 height 19
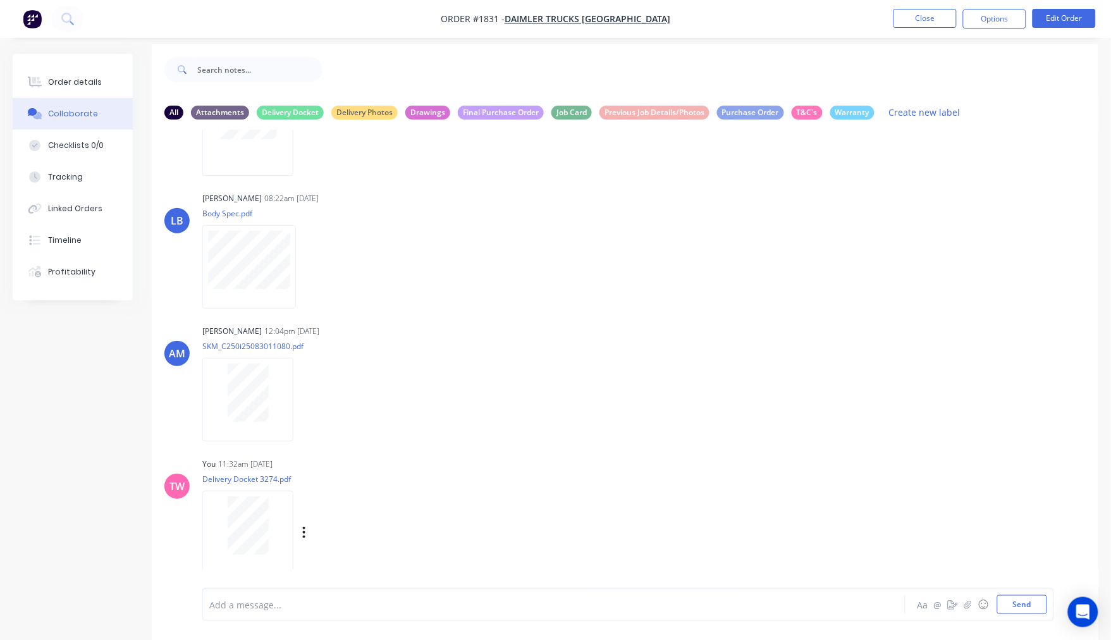
scroll to position [20, 0]
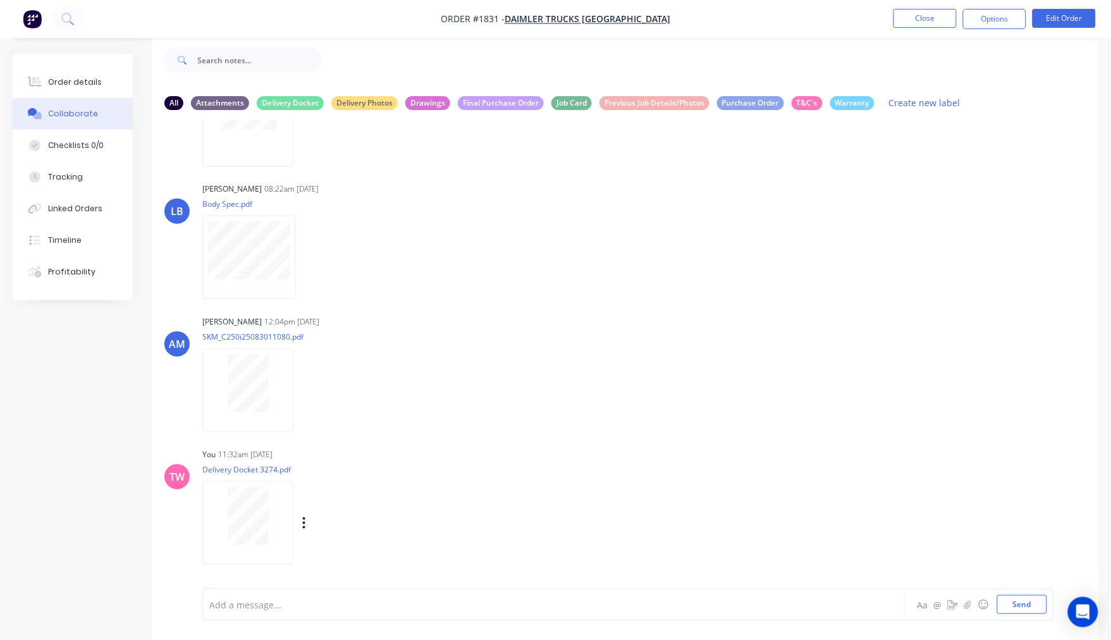
click at [307, 521] on div "Labels Download Delete" at bounding box center [370, 523] width 142 height 18
click at [302, 521] on icon "button" at bounding box center [304, 523] width 4 height 15
click at [347, 503] on button "Labels" at bounding box center [387, 496] width 142 height 28
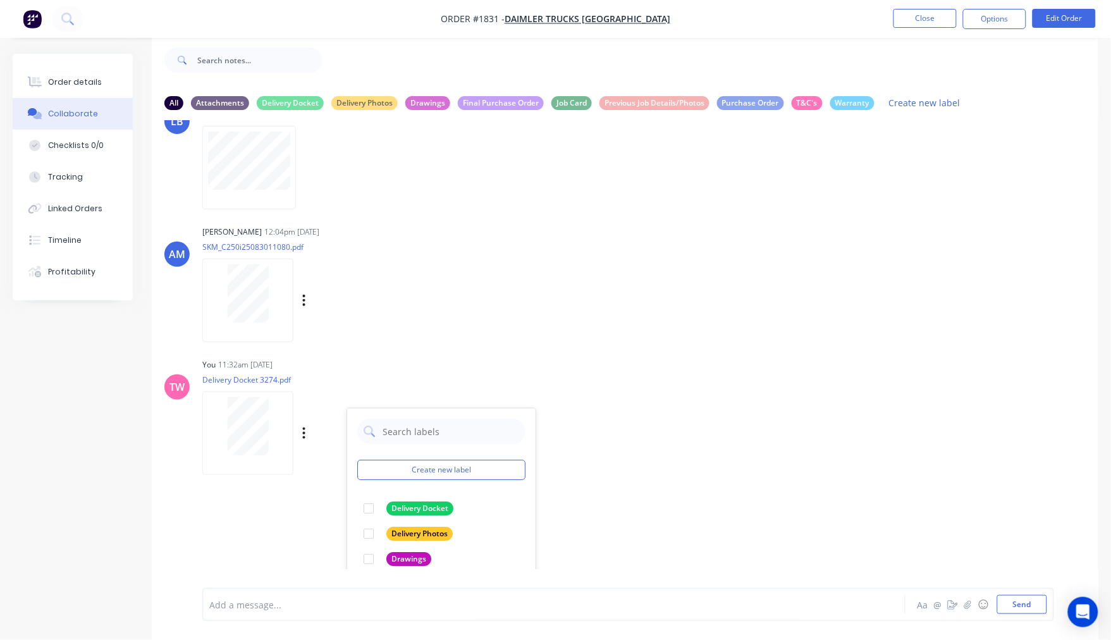
scroll to position [431, 0]
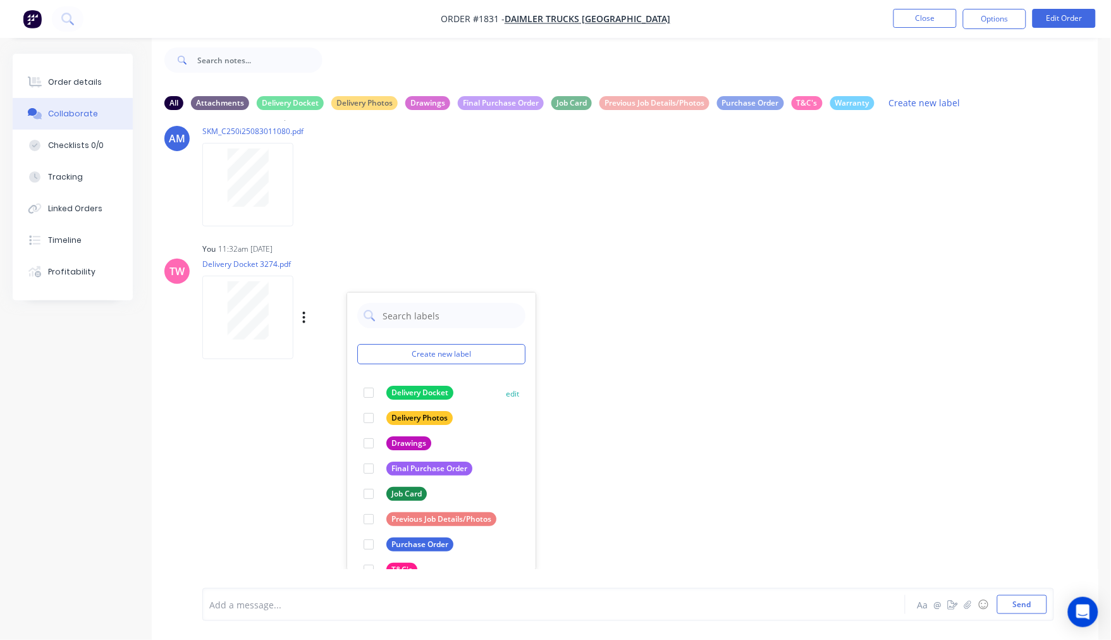
click at [367, 390] on div at bounding box center [368, 392] width 25 height 25
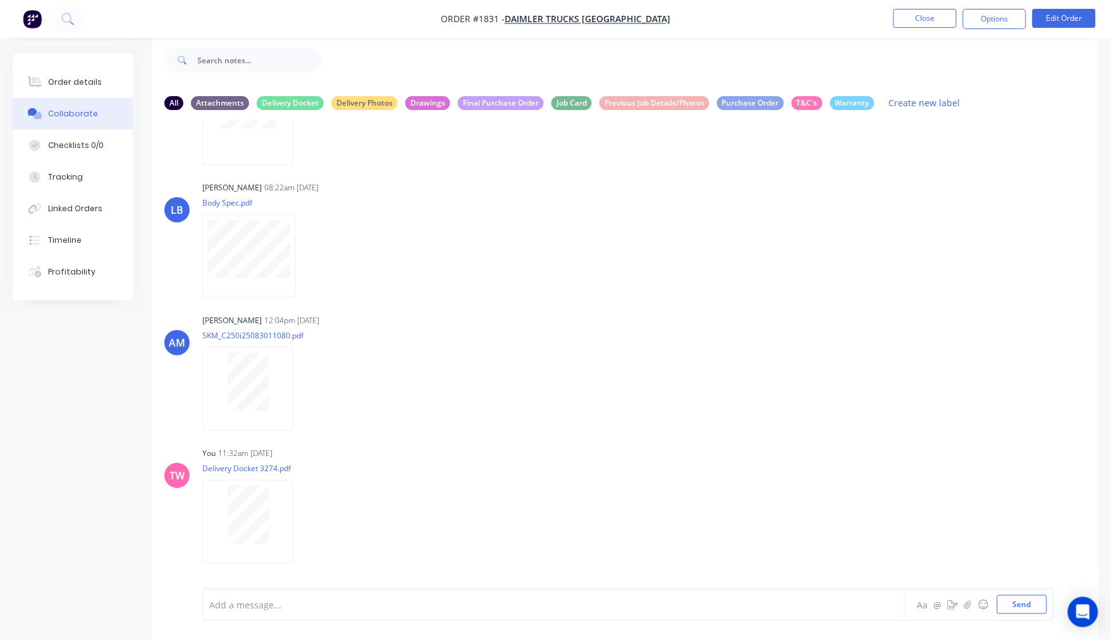
click at [269, 441] on div "TW You 12:40pm [DATE] NA920011866-20250609-102929081.PDF Labels Download Delete…" at bounding box center [625, 344] width 947 height 449
click at [75, 85] on div "Order details" at bounding box center [75, 82] width 54 height 11
